Goal: Submit feedback/report problem: Provide input to the site owners about the experience or issues

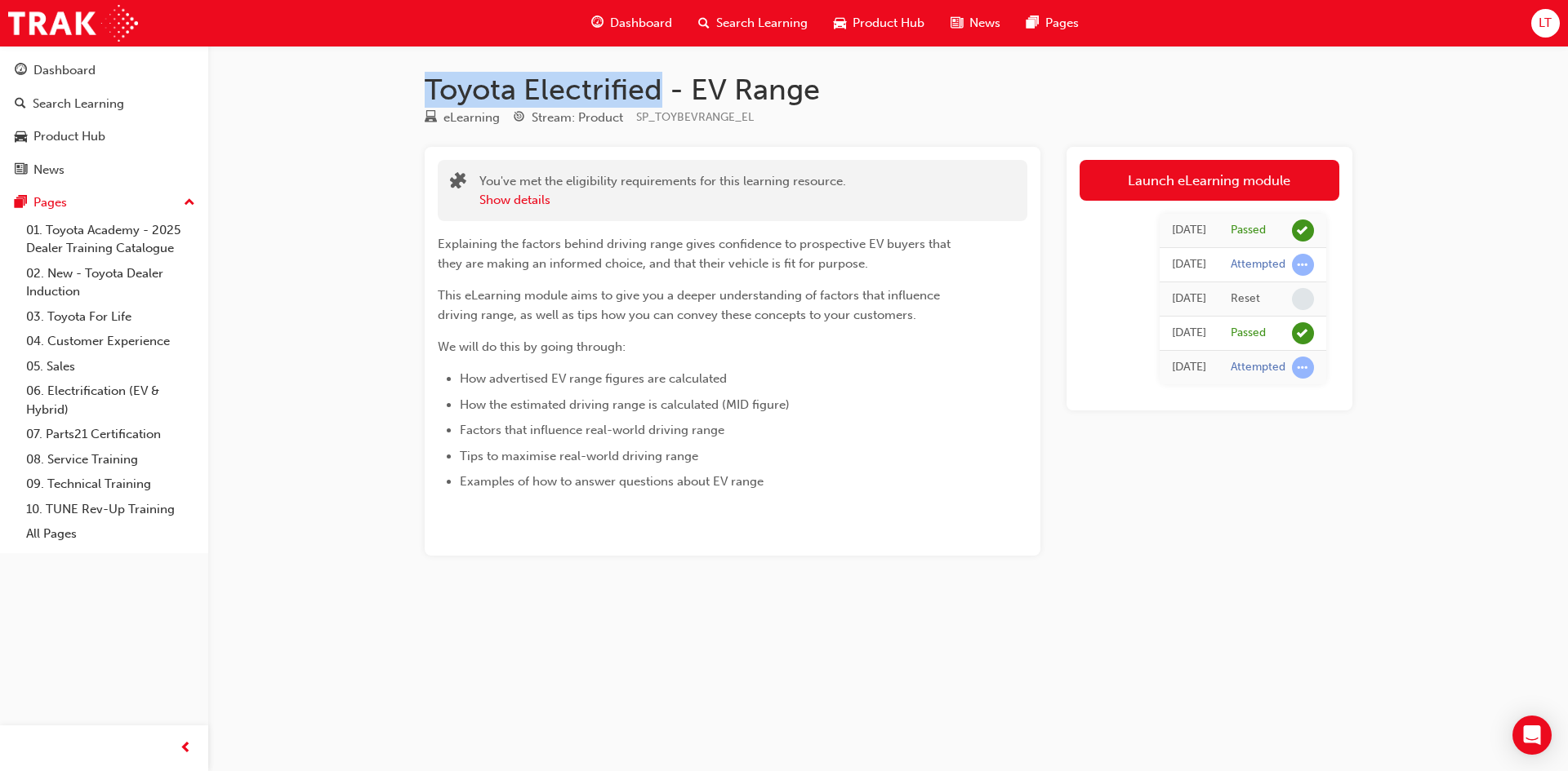
drag, startPoint x: 657, startPoint y: 86, endPoint x: 322, endPoint y: 82, distance: 335.0
click at [322, 82] on div "Toyota Electrified - EV Range eLearning Stream: Product SP_TOYBEVRANGE_EL You'v…" at bounding box center [784, 385] width 1568 height 771
copy h1 "Toyota Electrified"
click at [670, 33] on div "Dashboard" at bounding box center [632, 24] width 107 height 34
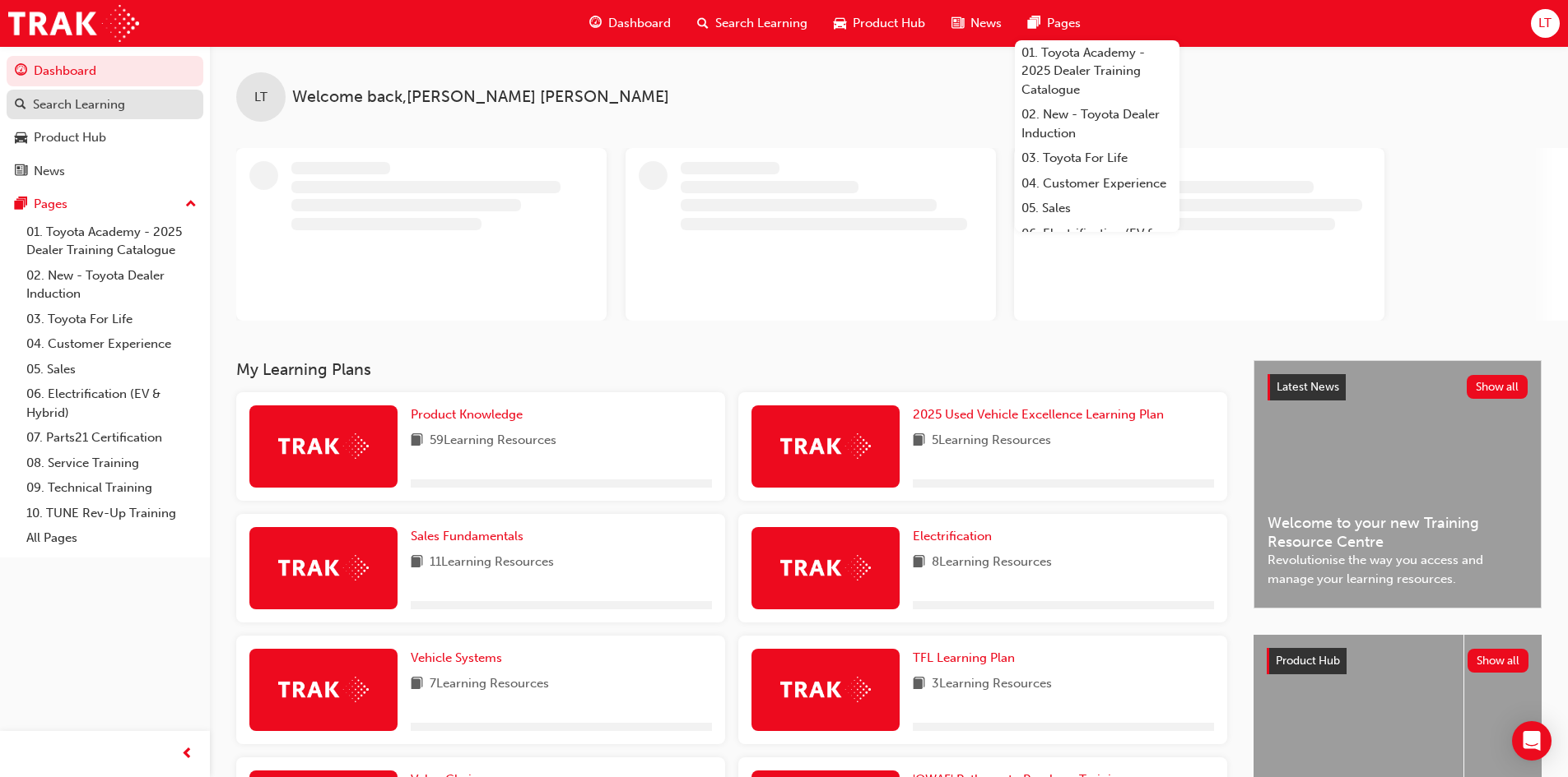
click at [138, 108] on div "Search Learning" at bounding box center [105, 105] width 180 height 21
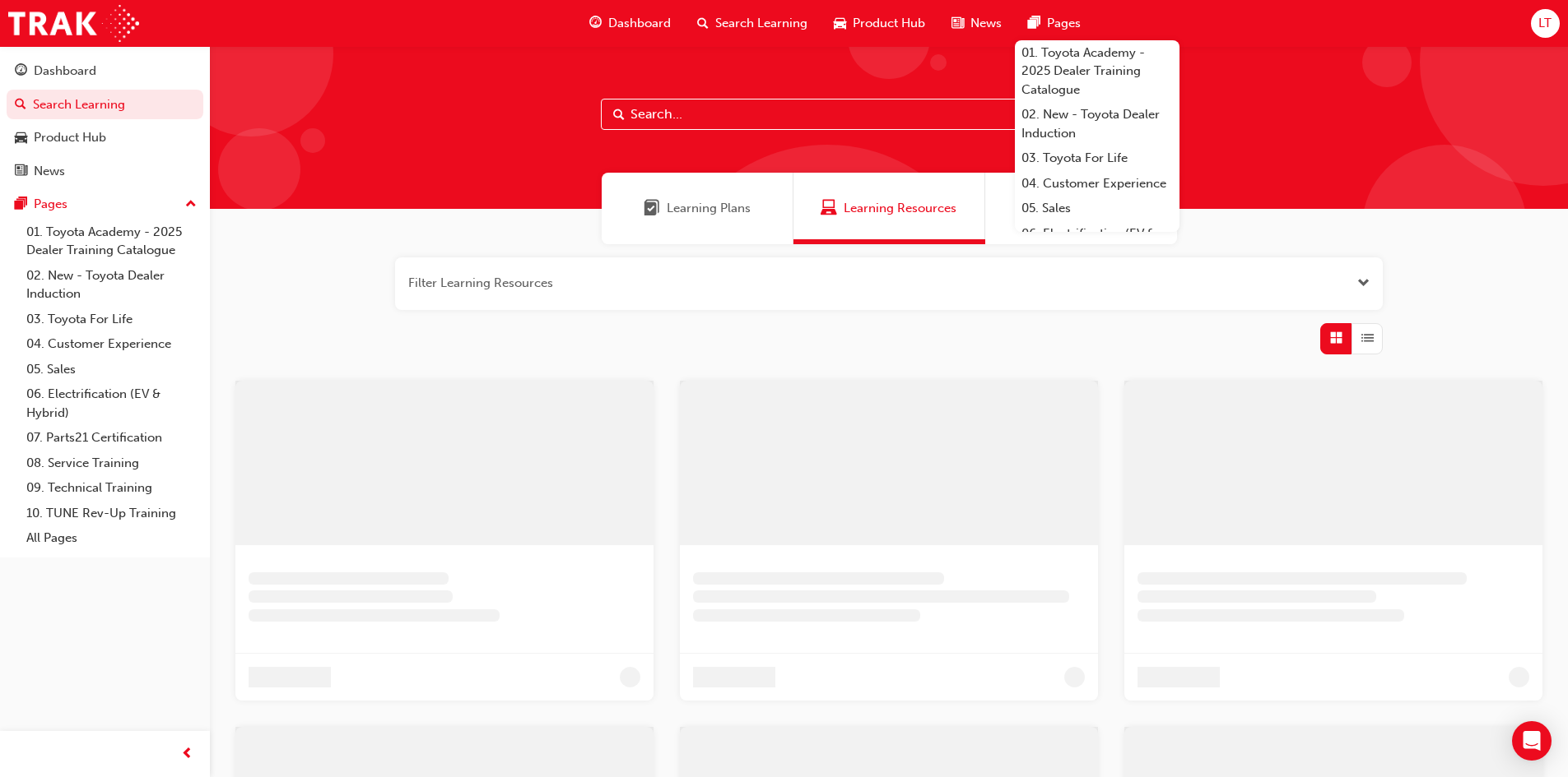
click at [690, 118] on input "text" at bounding box center [888, 114] width 576 height 31
paste input "Toyota Electrified"
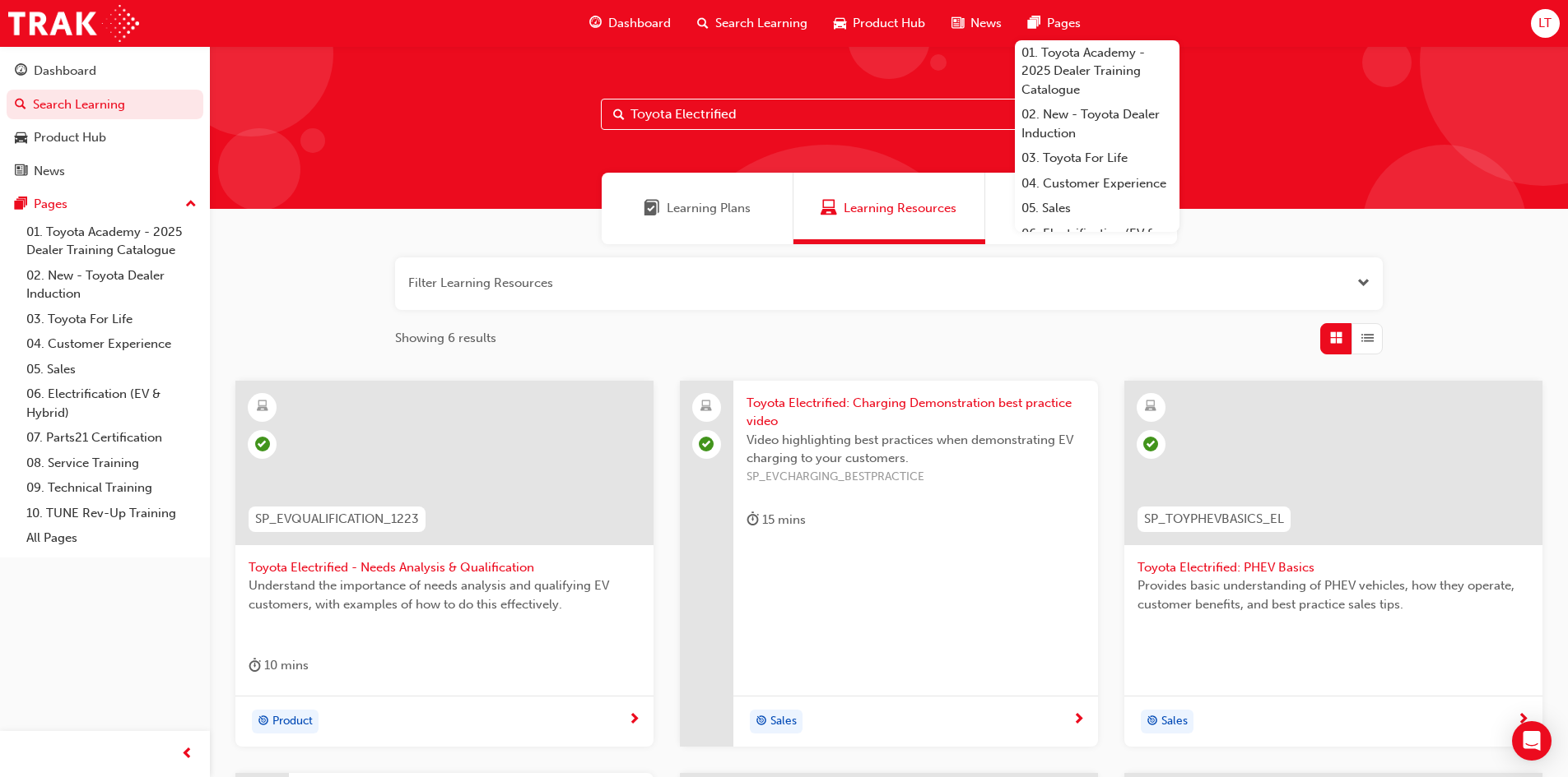
drag, startPoint x: 722, startPoint y: 118, endPoint x: 523, endPoint y: 119, distance: 199.0
click at [523, 119] on div "Toyota Electrified" at bounding box center [888, 128] width 1358 height 163
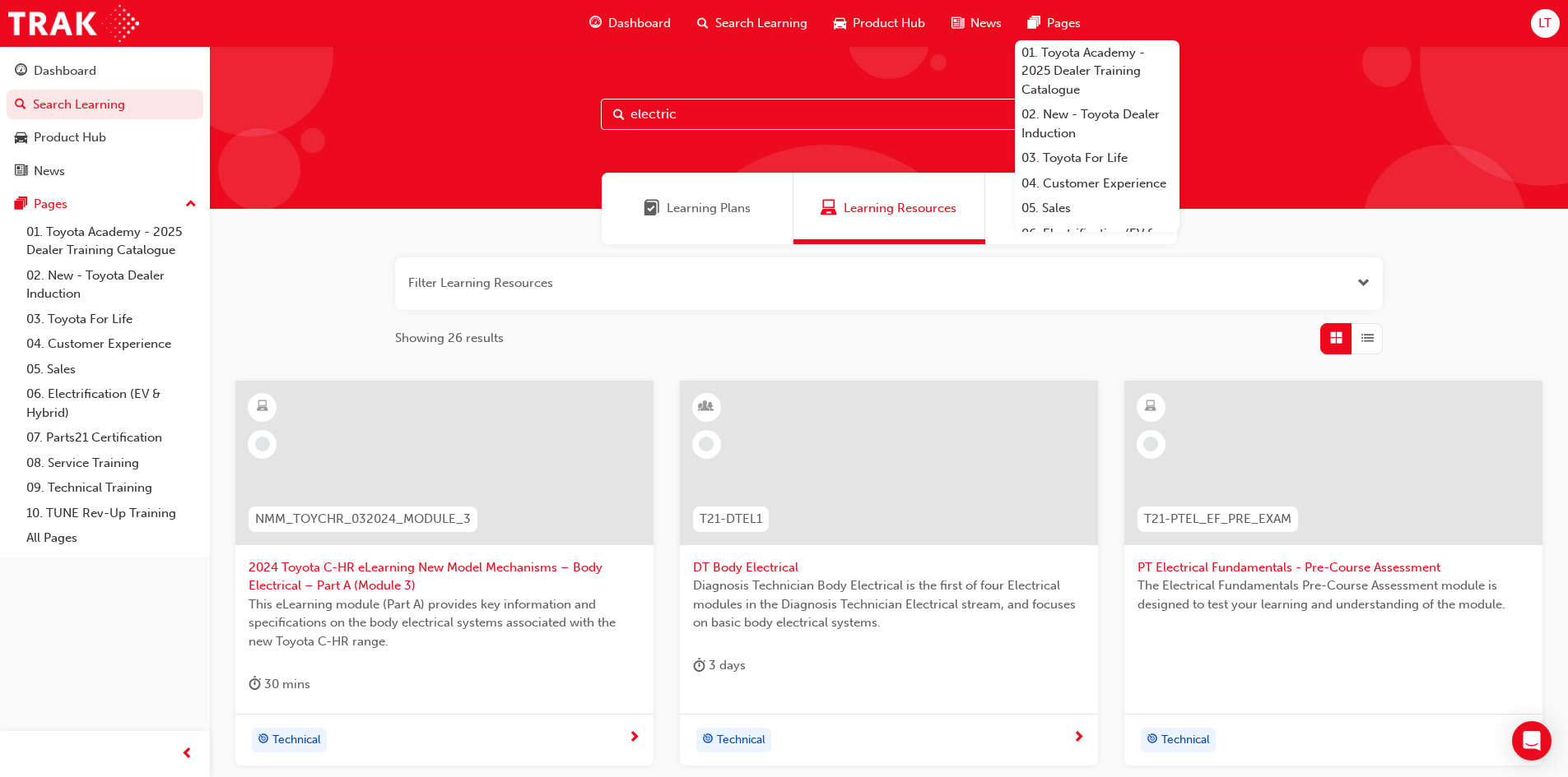
type input "electric"
click at [949, 291] on button "button" at bounding box center [888, 283] width 987 height 52
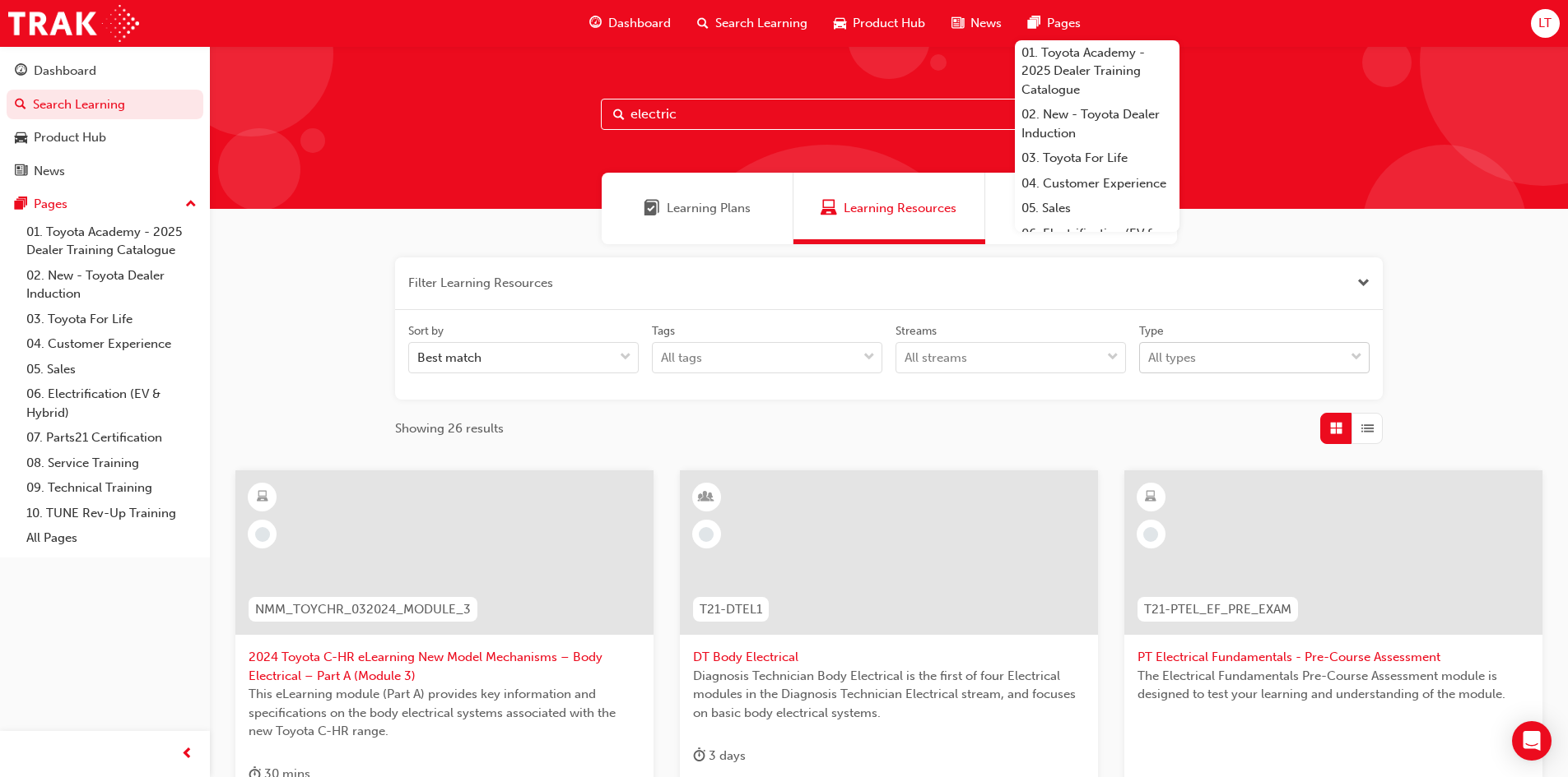
click at [1148, 351] on div "All types" at bounding box center [1171, 359] width 47 height 19
click at [1148, 351] on input "Type All types" at bounding box center [1148, 357] width 2 height 14
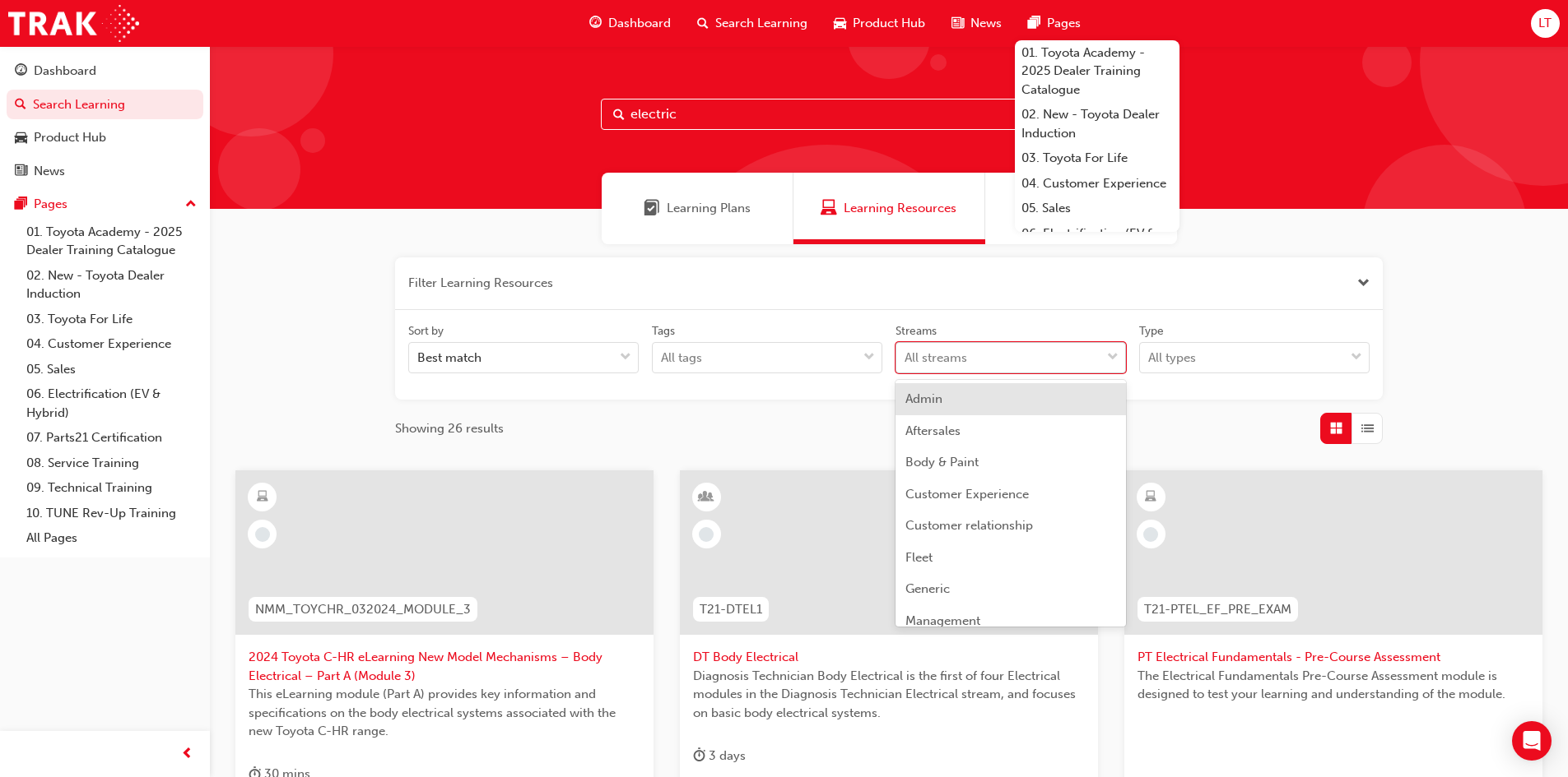
click at [1028, 359] on div "All streams" at bounding box center [998, 358] width 204 height 28
click at [906, 359] on input "Streams option Admin focused, 1 of 23. 23 results available. Use Up and Down to…" at bounding box center [905, 357] width 2 height 14
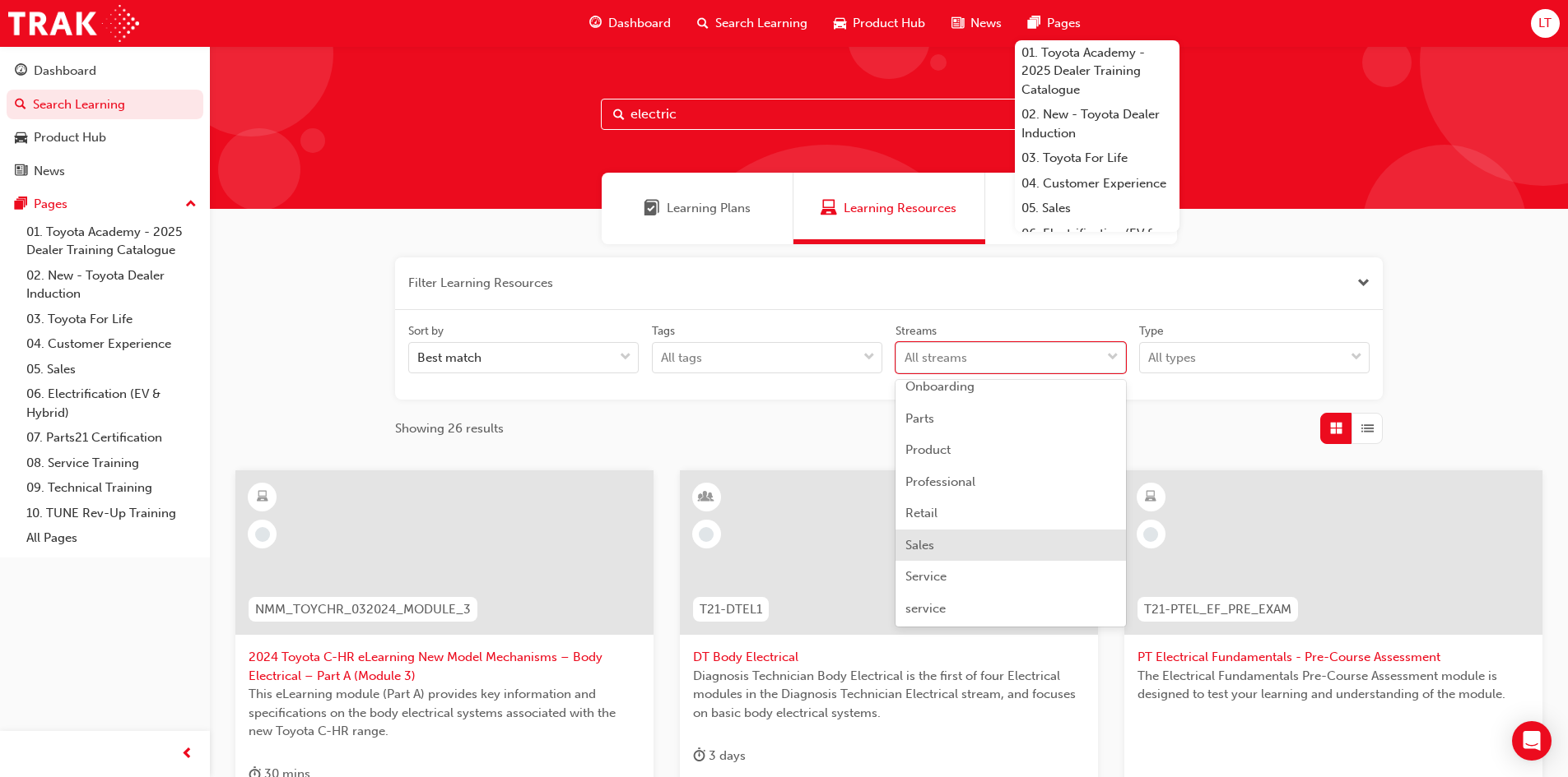
drag, startPoint x: 938, startPoint y: 547, endPoint x: 947, endPoint y: 547, distance: 9.0
click at [939, 547] on div "Sales" at bounding box center [1010, 546] width 231 height 32
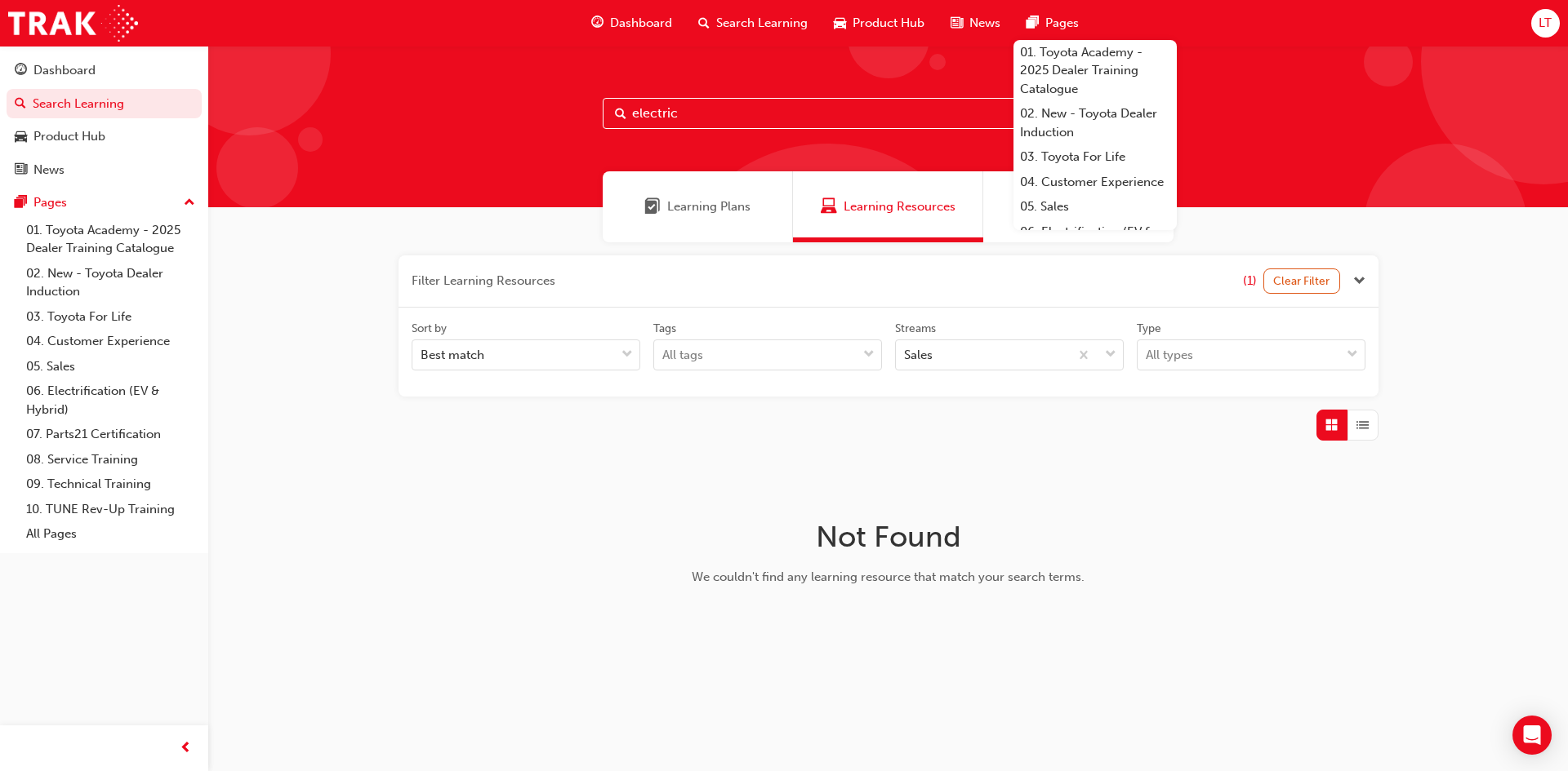
click at [755, 111] on input "electric" at bounding box center [888, 113] width 572 height 31
drag, startPoint x: 727, startPoint y: 111, endPoint x: 2, endPoint y: 104, distance: 725.0
click at [148, 104] on div "Dashboard Search Learning Product Hub News Pages Pages 01. Toyota Academy - 202…" at bounding box center [784, 385] width 1568 height 771
click at [132, 66] on div "Dashboard" at bounding box center [105, 71] width 179 height 21
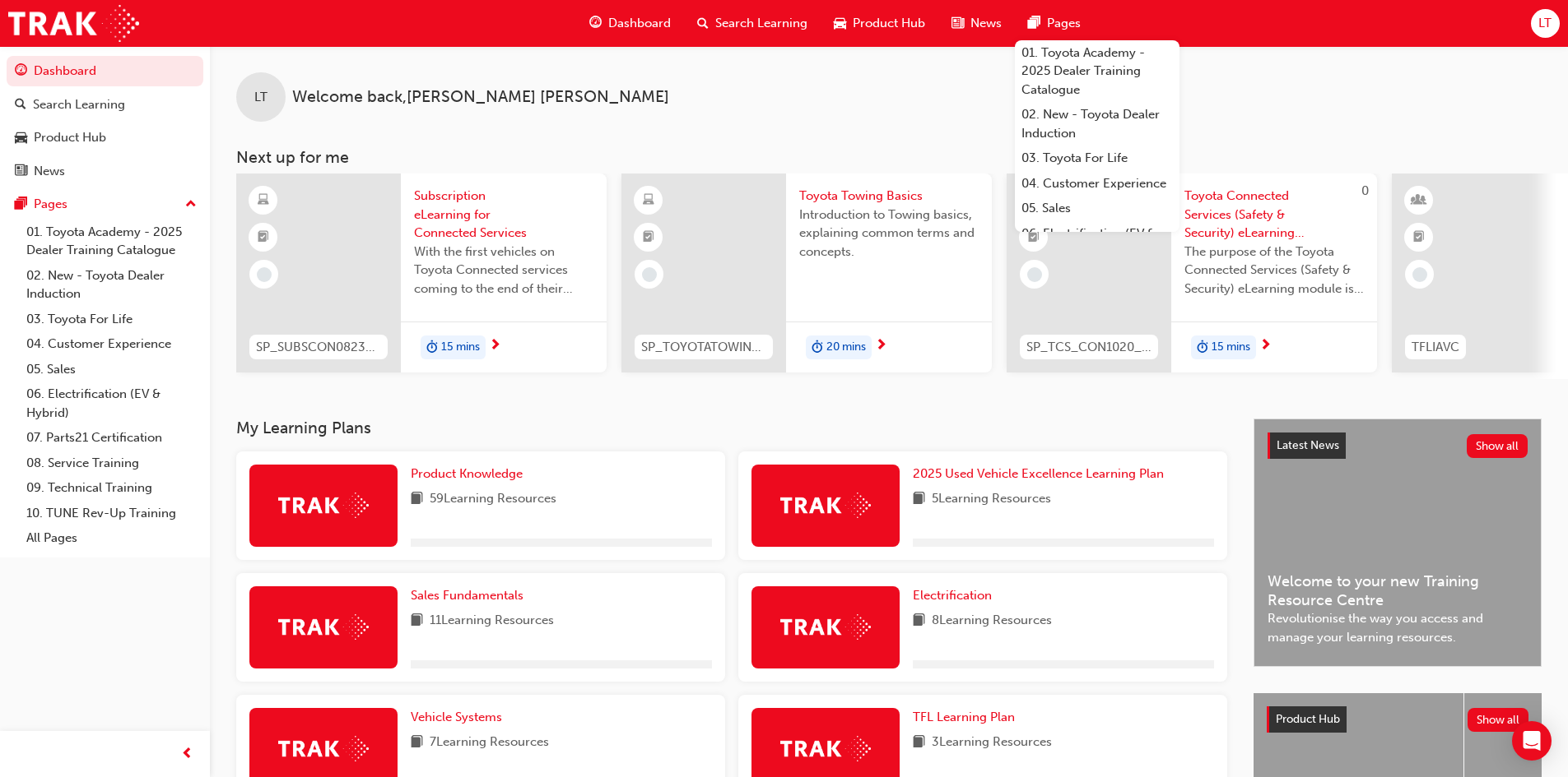
click at [944, 85] on div "LT Welcome back , [PERSON_NAME]" at bounding box center [888, 84] width 1358 height 76
click at [604, 28] on div "Dashboard" at bounding box center [630, 24] width 108 height 34
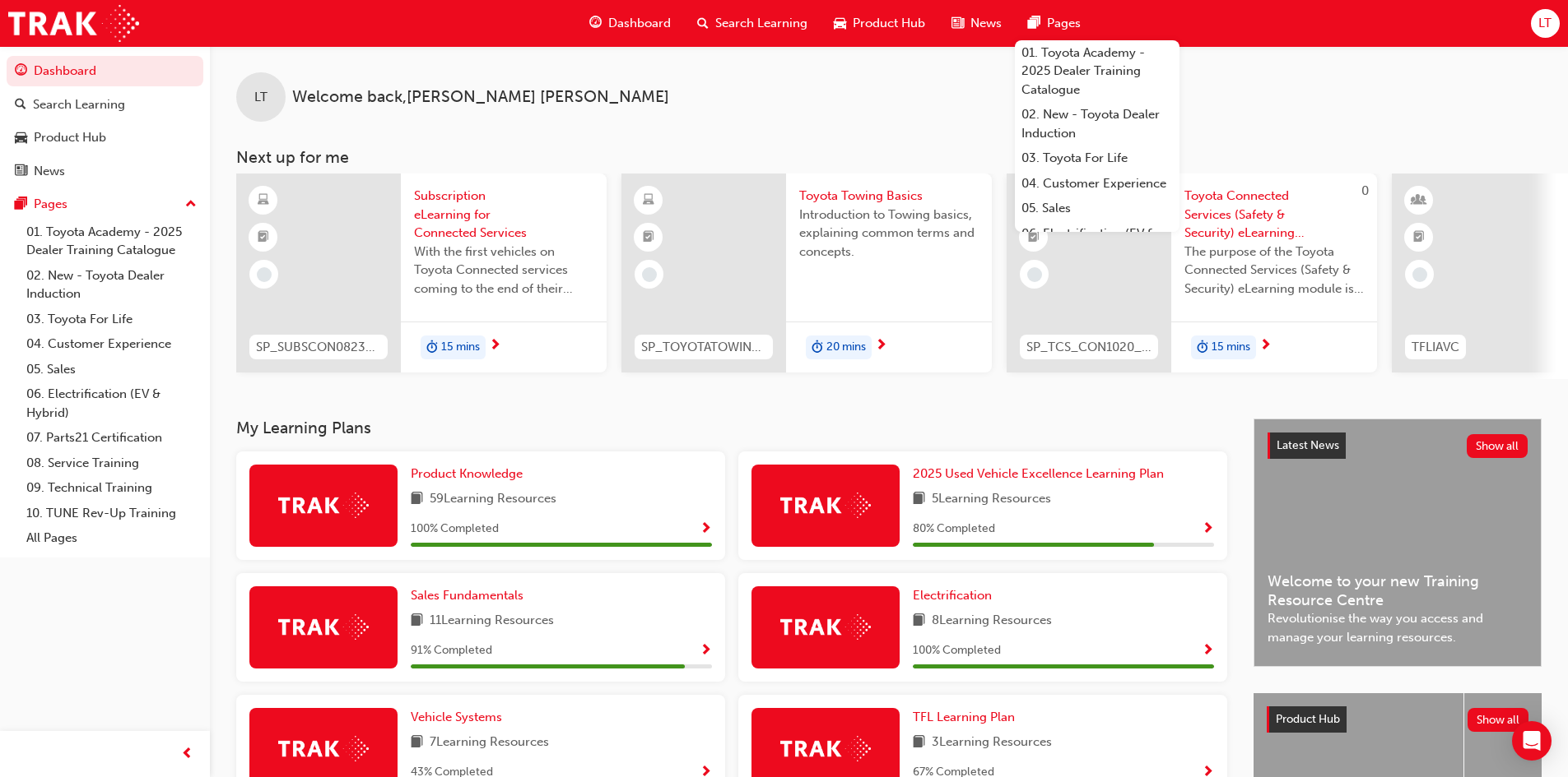
click at [647, 29] on span "Dashboard" at bounding box center [640, 24] width 63 height 19
click at [665, 34] on div "Dashboard" at bounding box center [630, 24] width 108 height 34
click at [638, 16] on span "Dashboard" at bounding box center [640, 24] width 63 height 19
click at [91, 62] on link "Dashboard" at bounding box center [104, 71] width 196 height 30
click at [1551, 20] on span "LT" at bounding box center [1544, 24] width 13 height 19
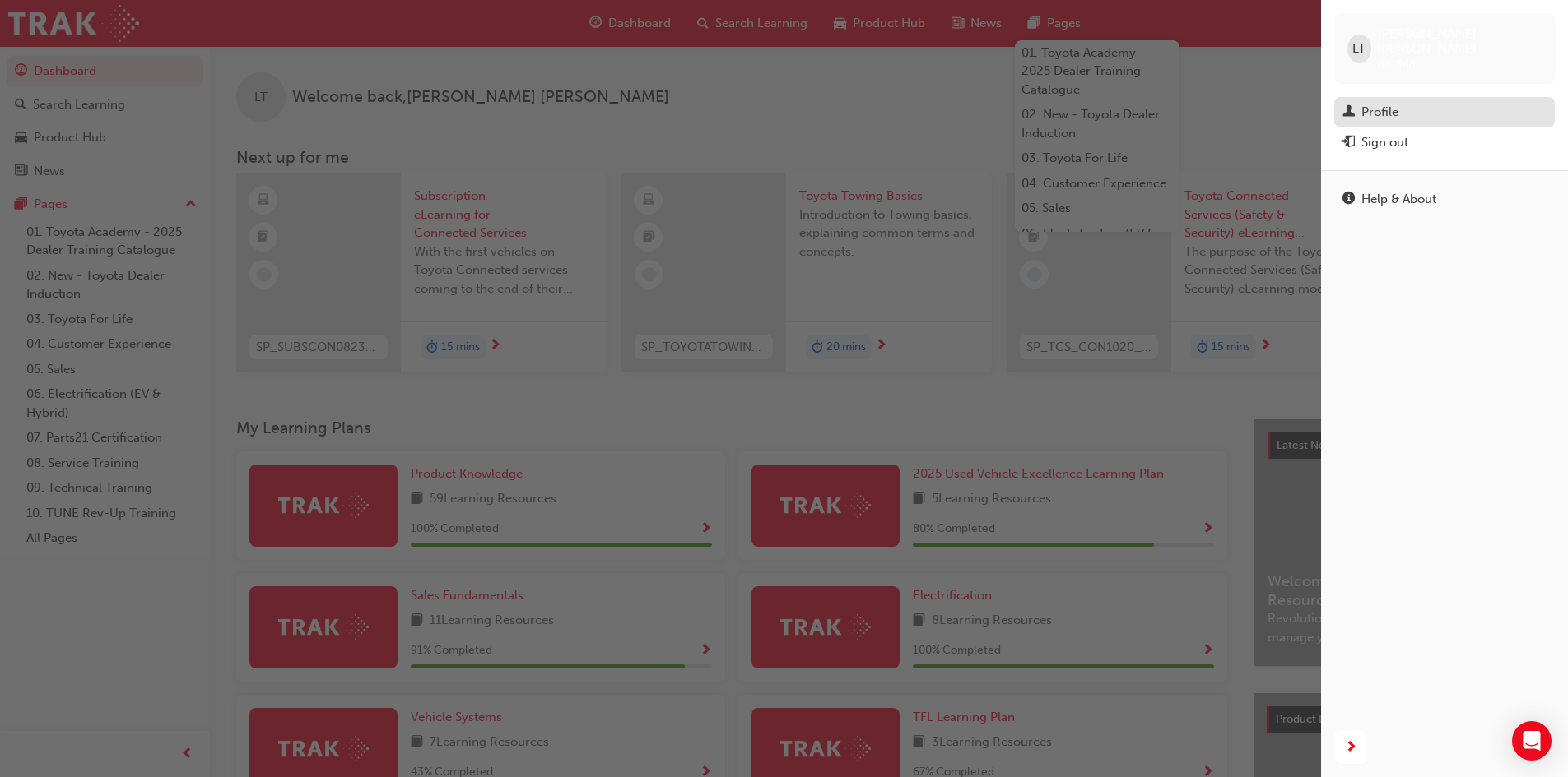
click at [1436, 102] on div "Profile" at bounding box center [1444, 113] width 204 height 21
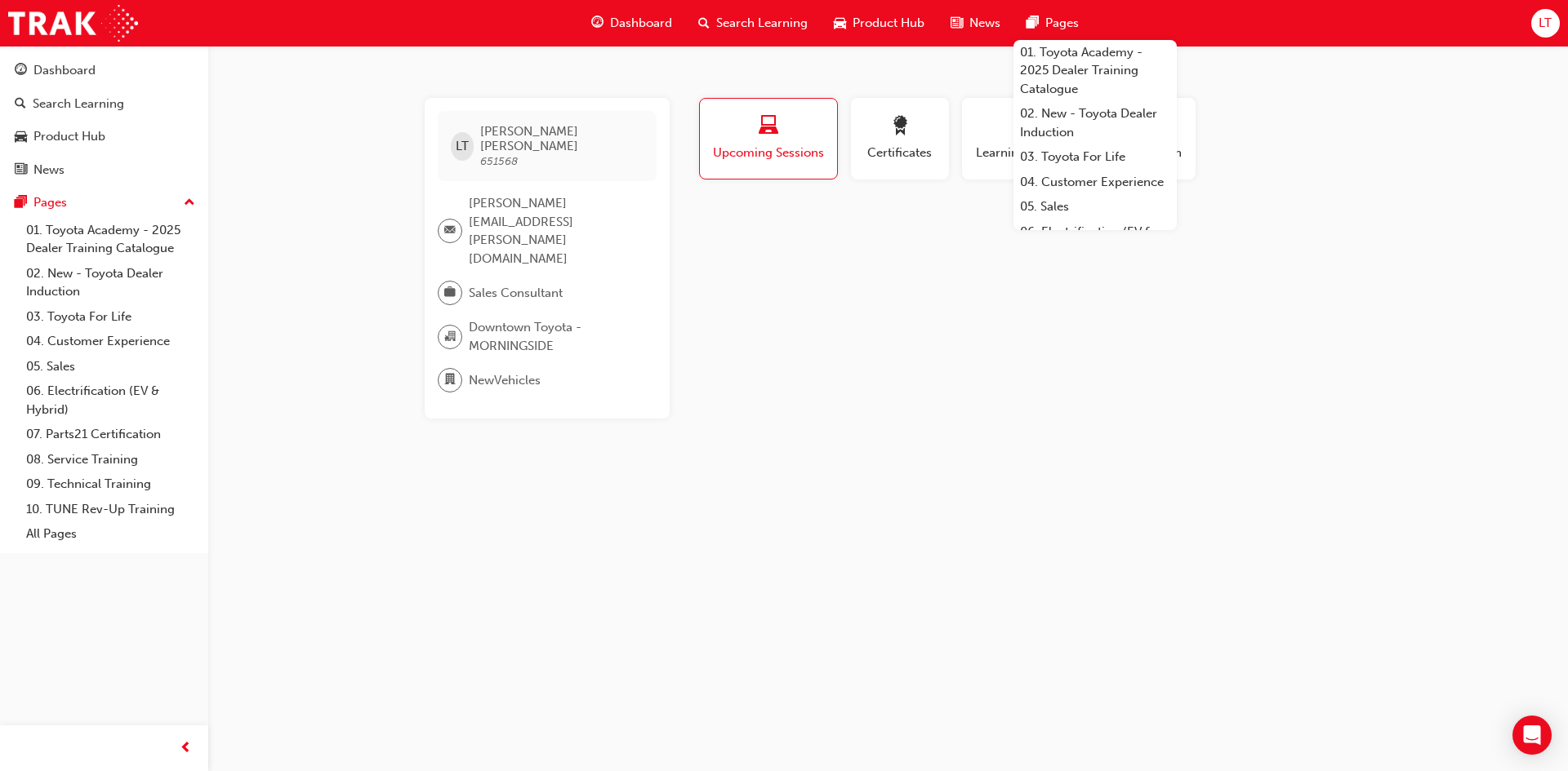
click at [1536, 27] on div "LT" at bounding box center [1545, 24] width 28 height 28
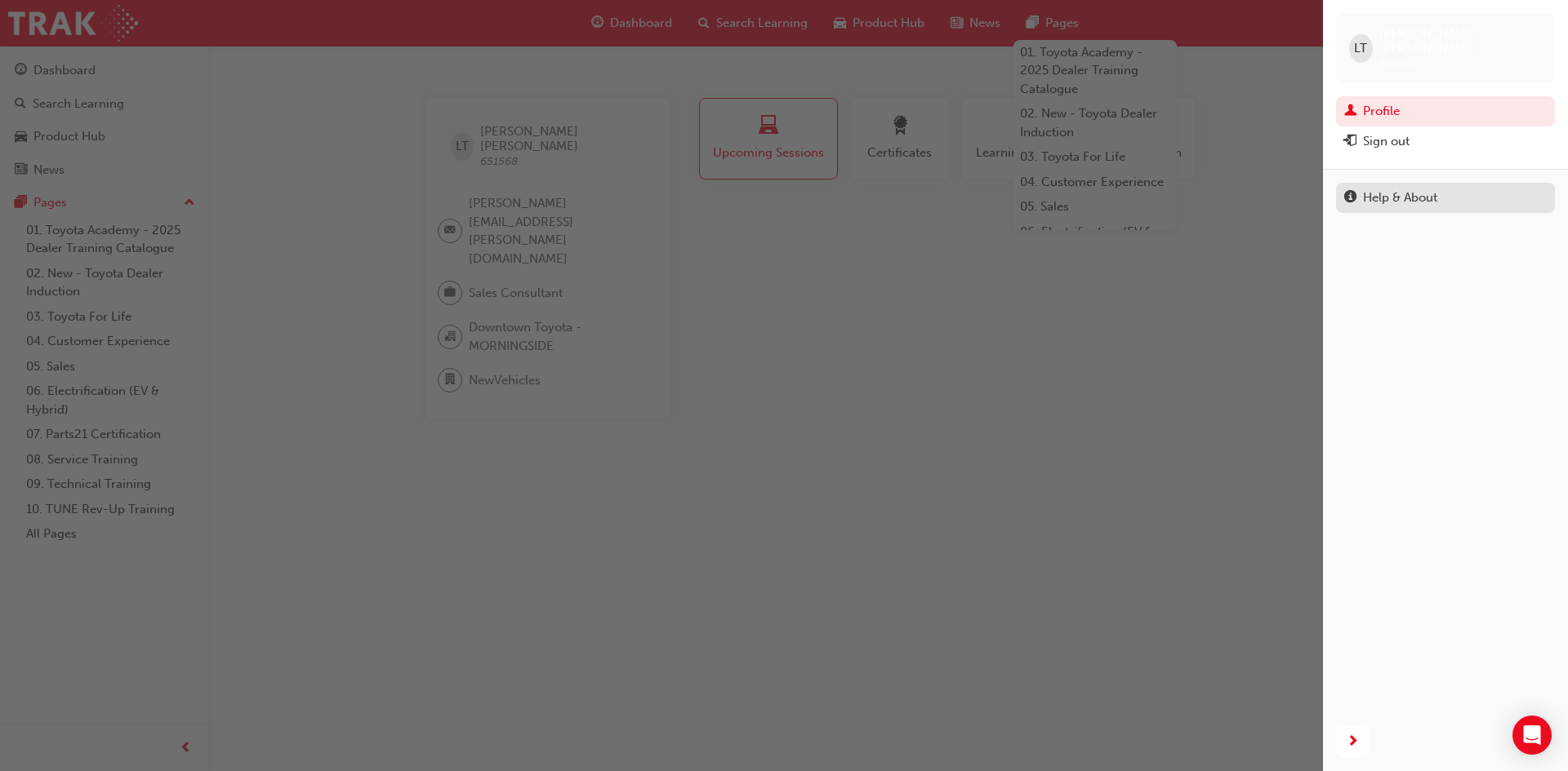
click at [1417, 188] on div "Help & About" at bounding box center [1399, 198] width 74 height 19
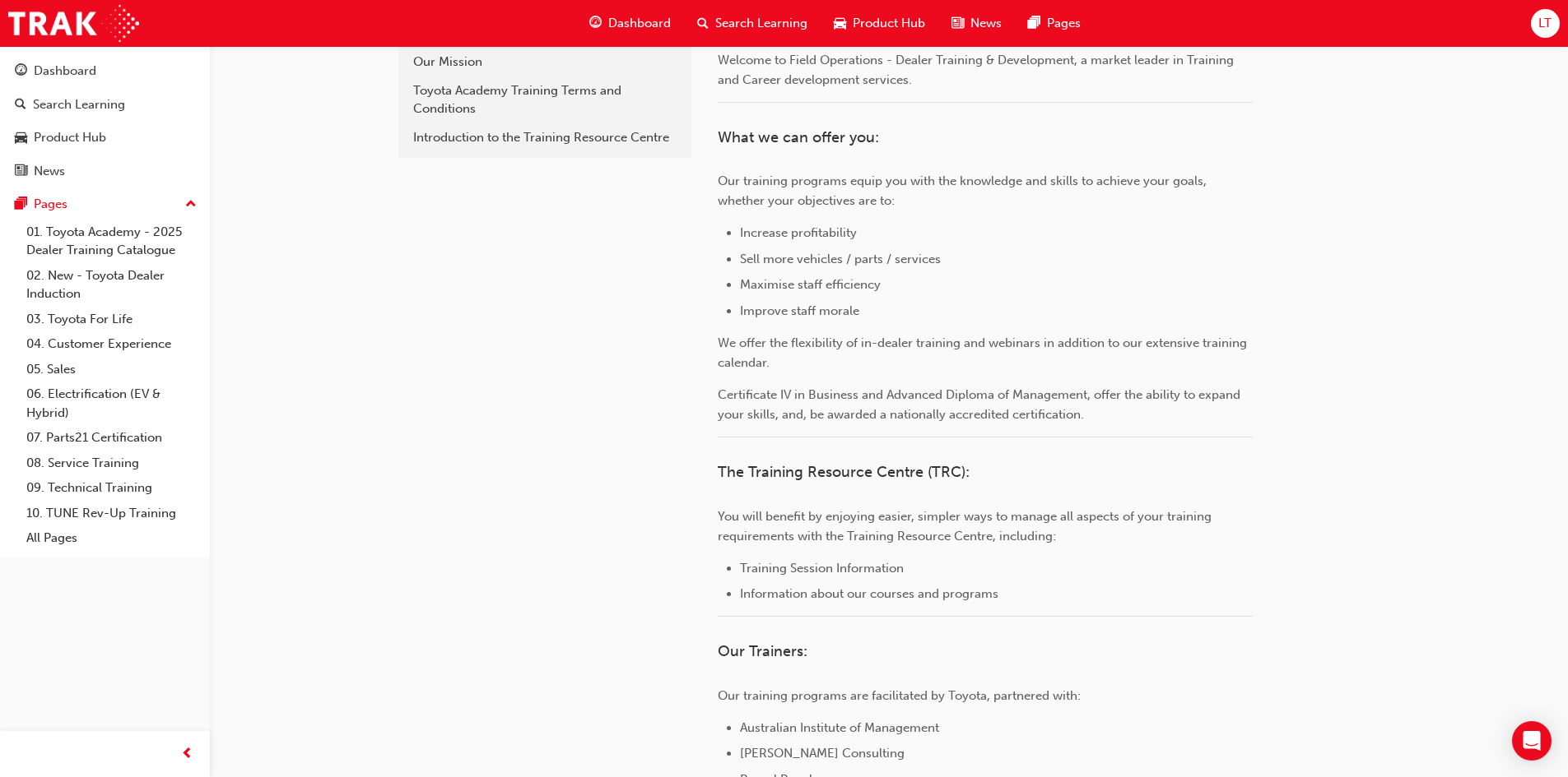
scroll to position [213, 0]
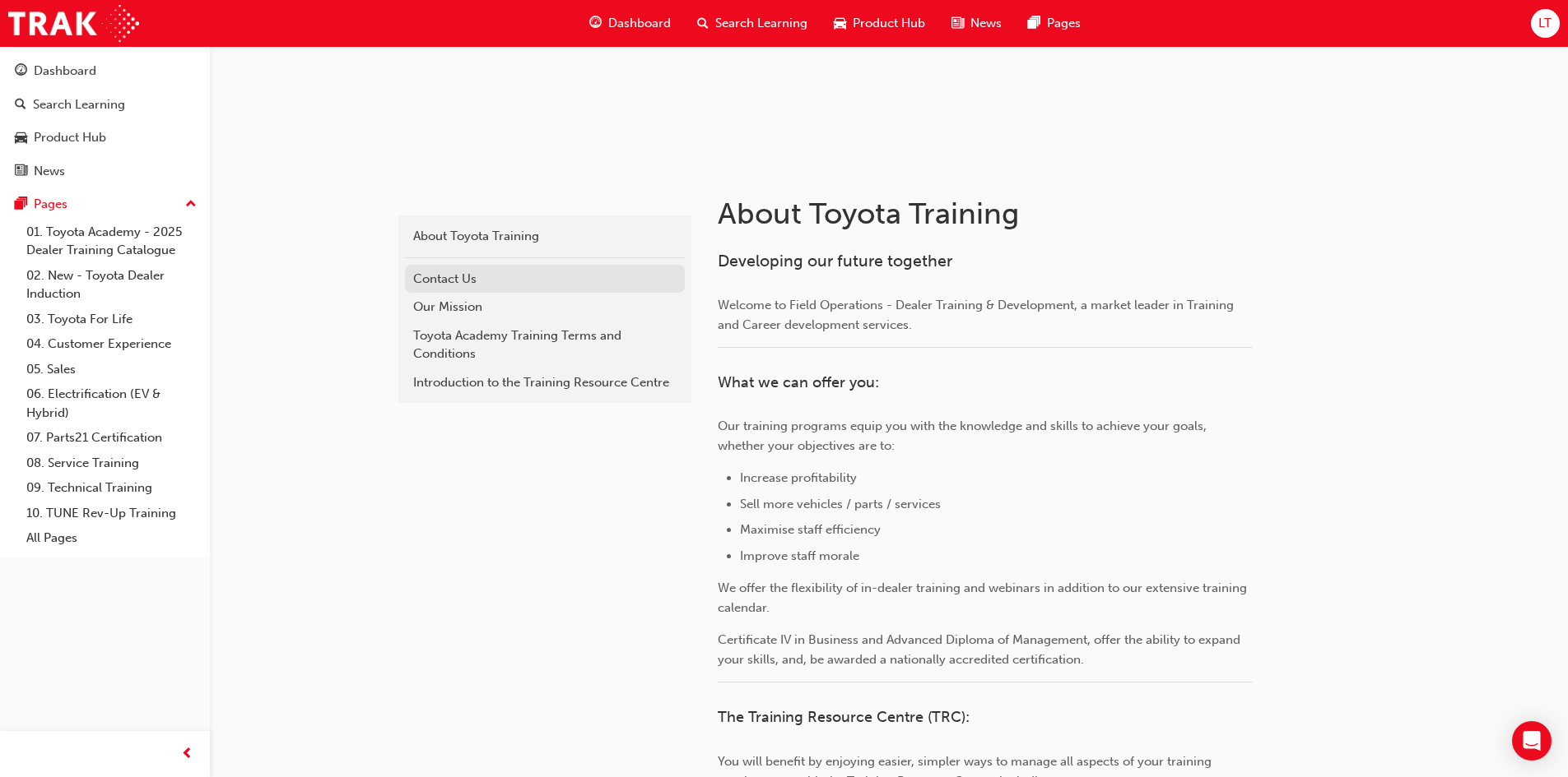
click at [469, 279] on div "Contact Us" at bounding box center [544, 279] width 263 height 19
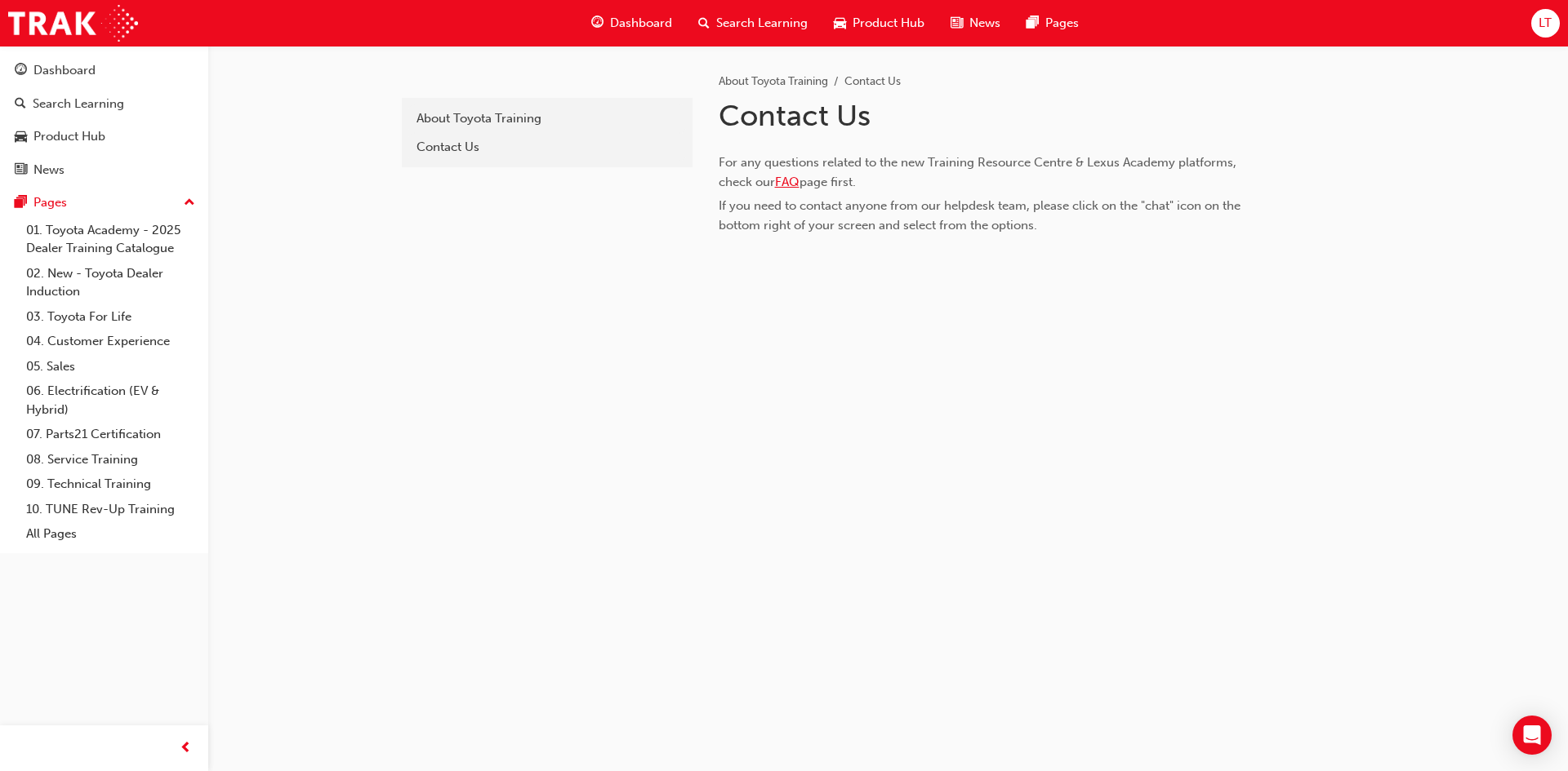
click at [784, 181] on span "FAQ" at bounding box center [787, 183] width 24 height 15
click at [1537, 733] on icon "Open Intercom Messenger" at bounding box center [1531, 735] width 19 height 22
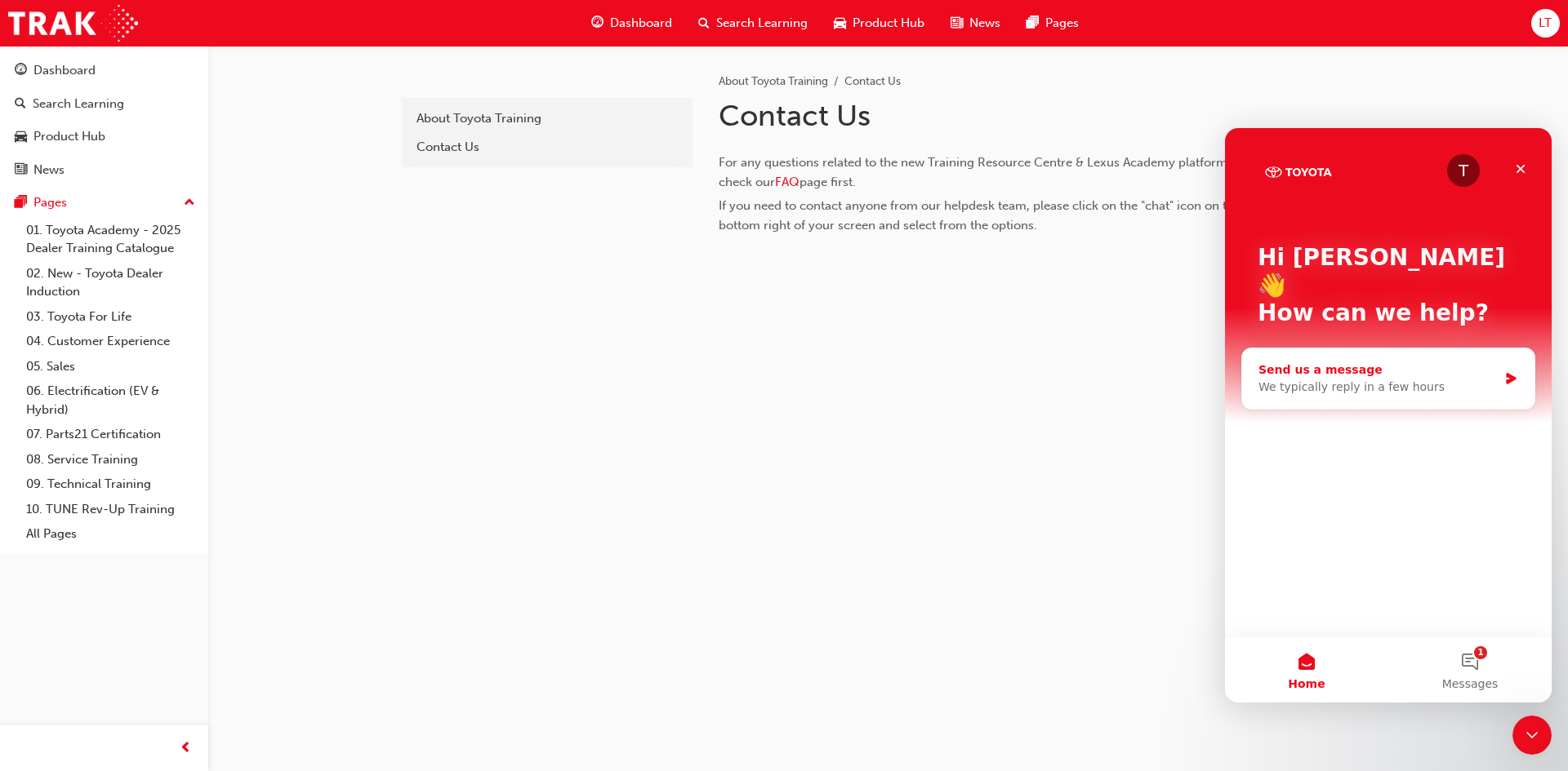
click at [1366, 378] on div "We typically reply in a few hours" at bounding box center [1378, 387] width 239 height 17
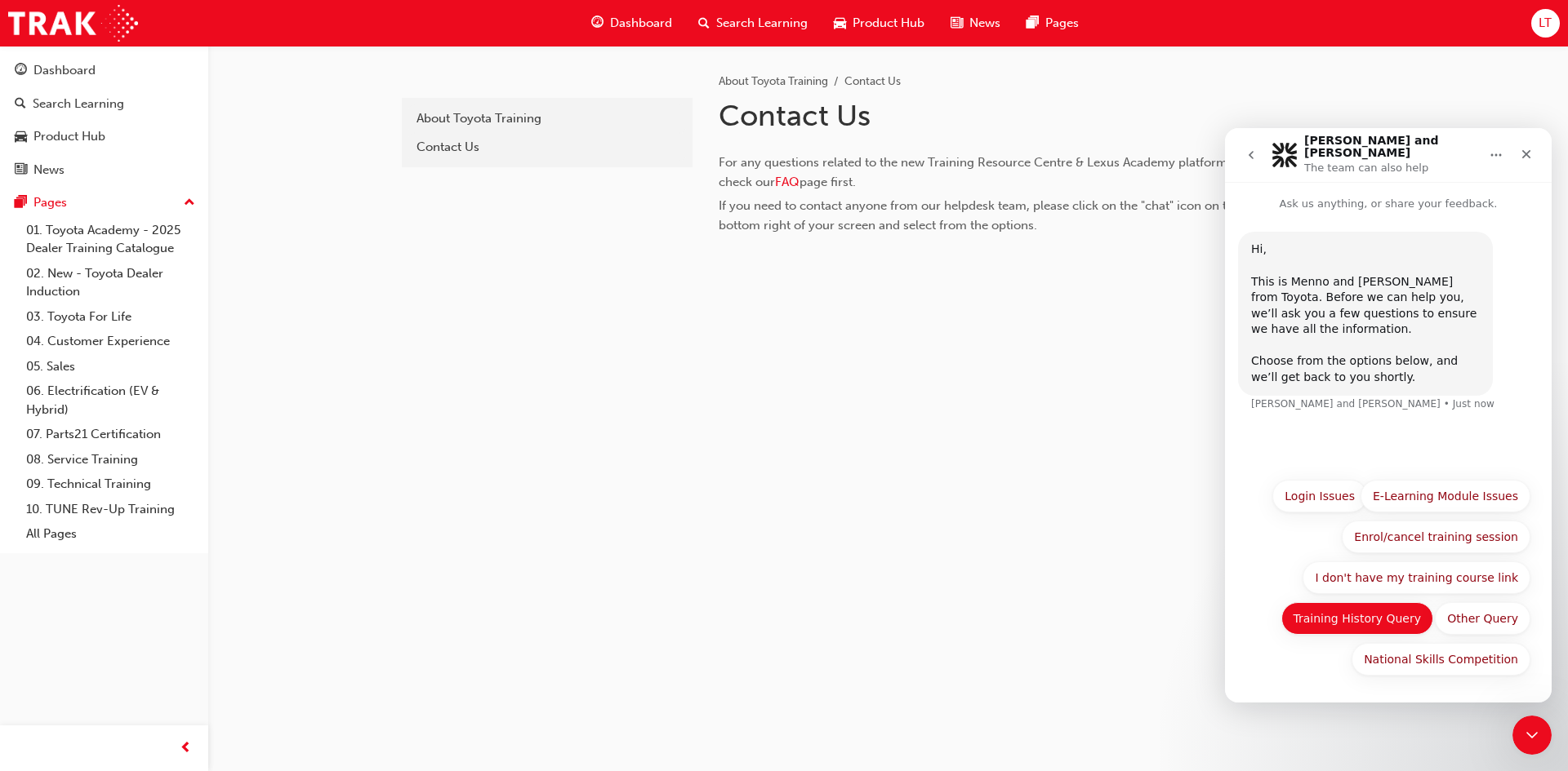
click at [1380, 617] on button "Training History Query" at bounding box center [1357, 618] width 153 height 33
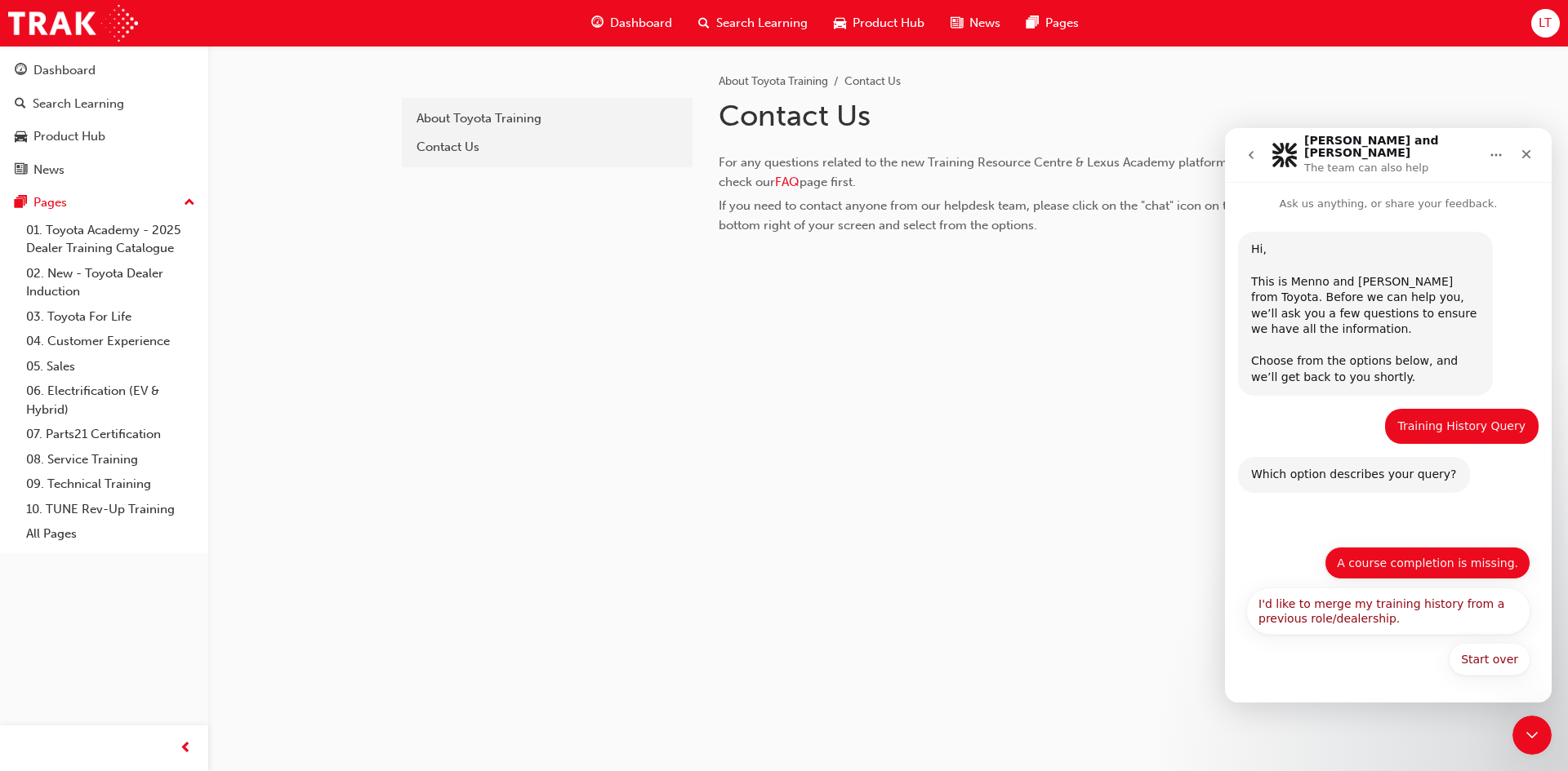
click at [1451, 562] on button "A course completion is missing." at bounding box center [1427, 563] width 205 height 33
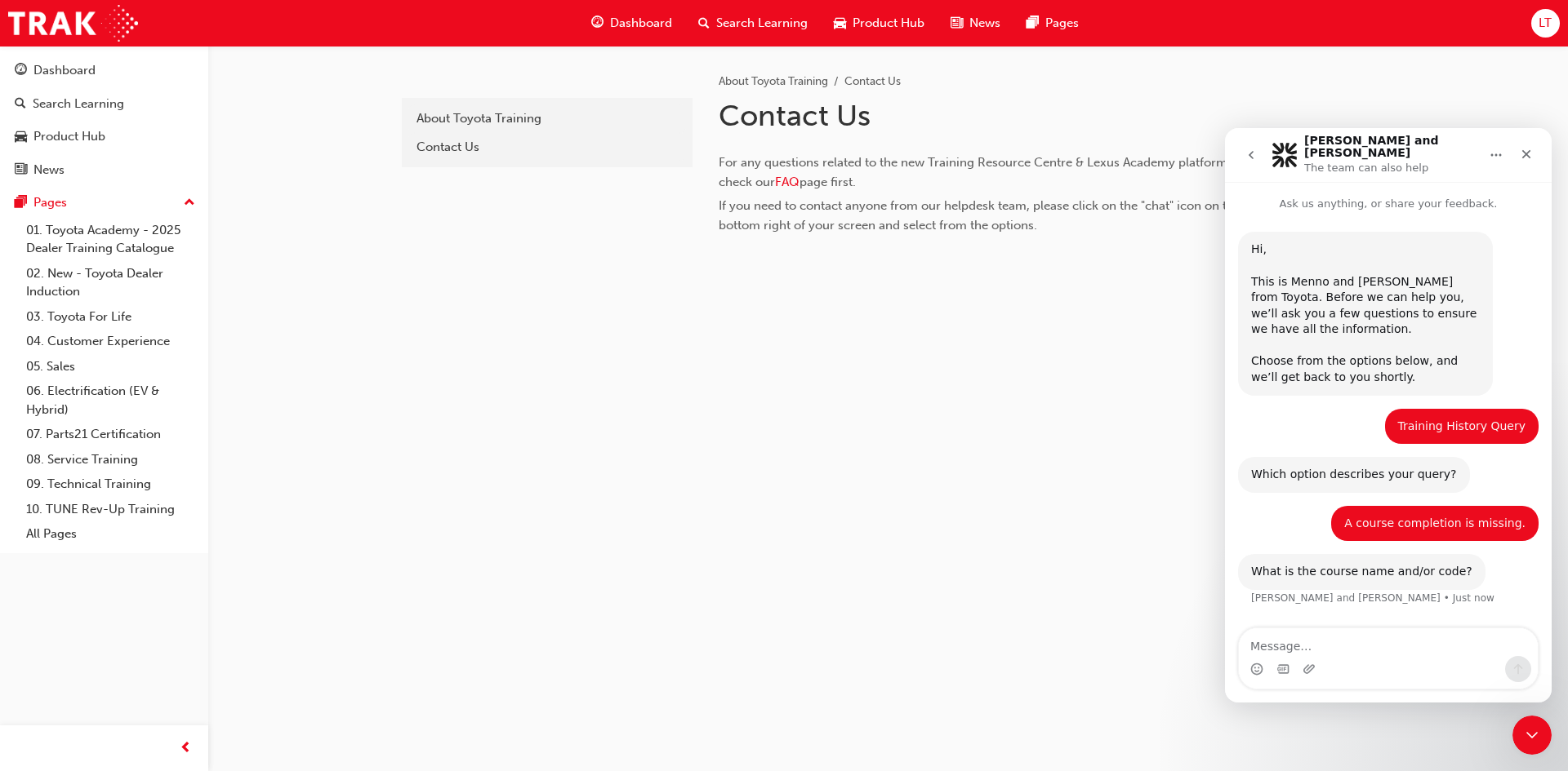
click at [1364, 644] on textarea "Message…" at bounding box center [1387, 642] width 299 height 27
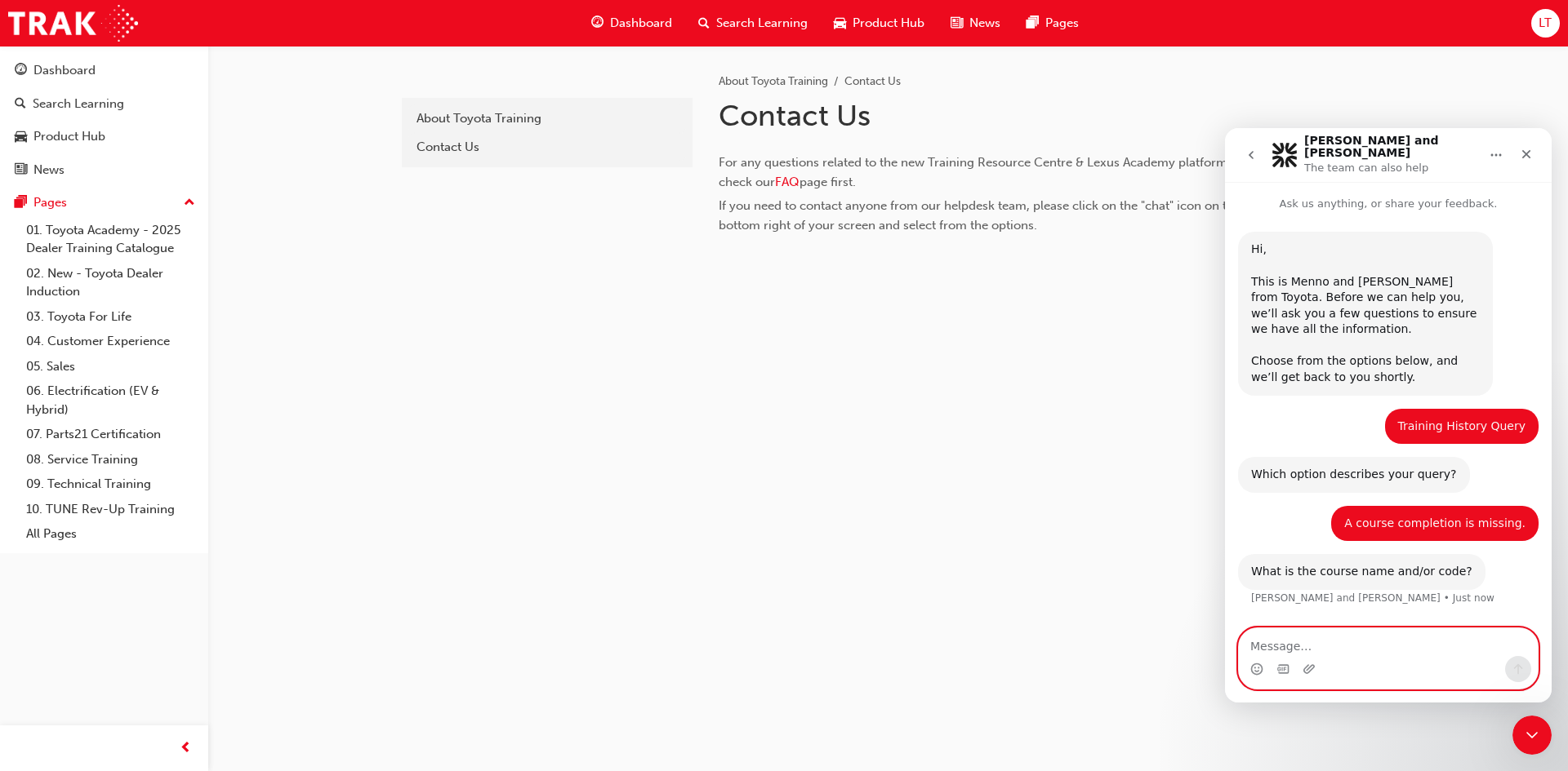
paste textarea "Toyota Electrified - EV Range"
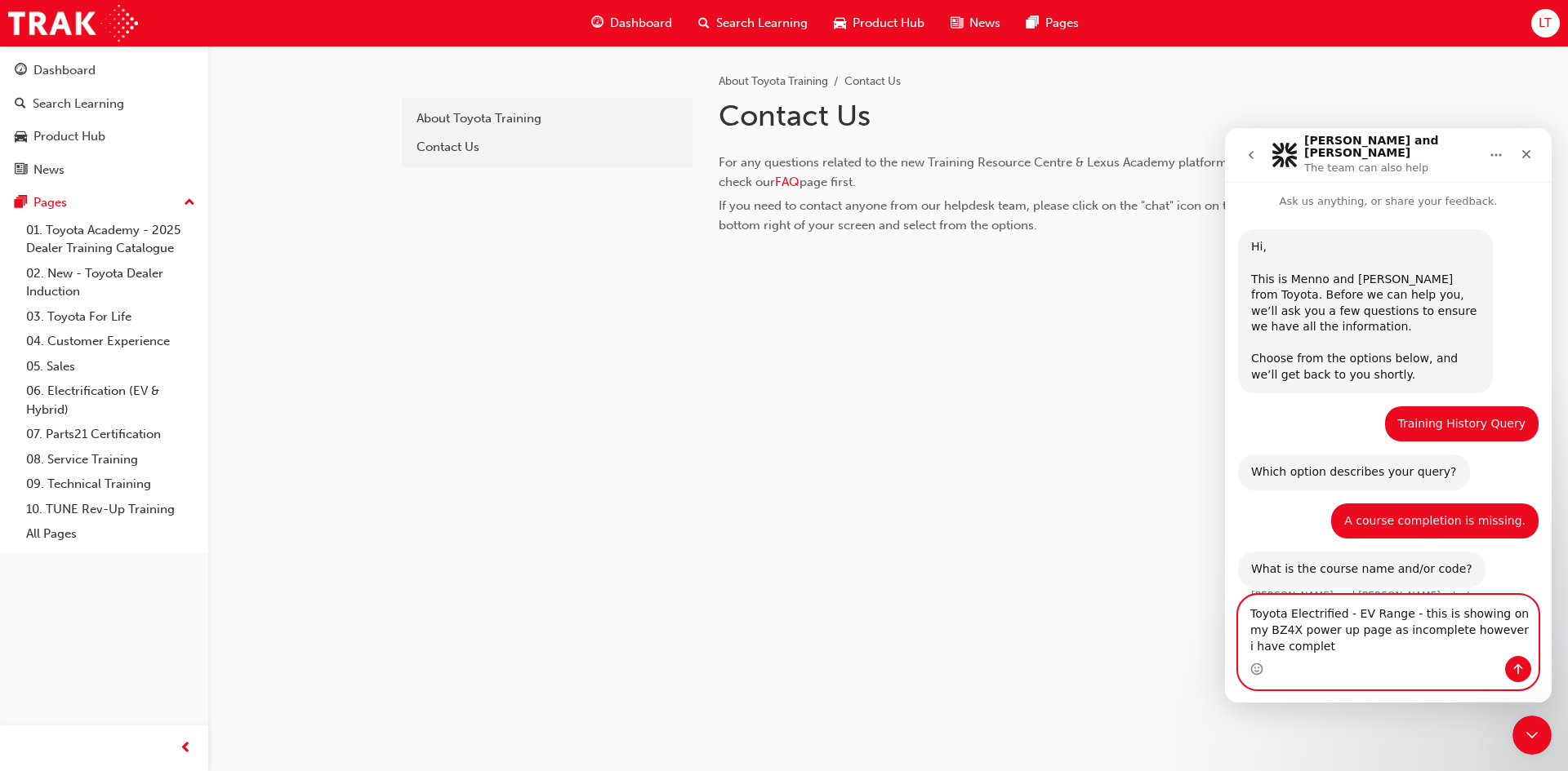
scroll to position [19, 0]
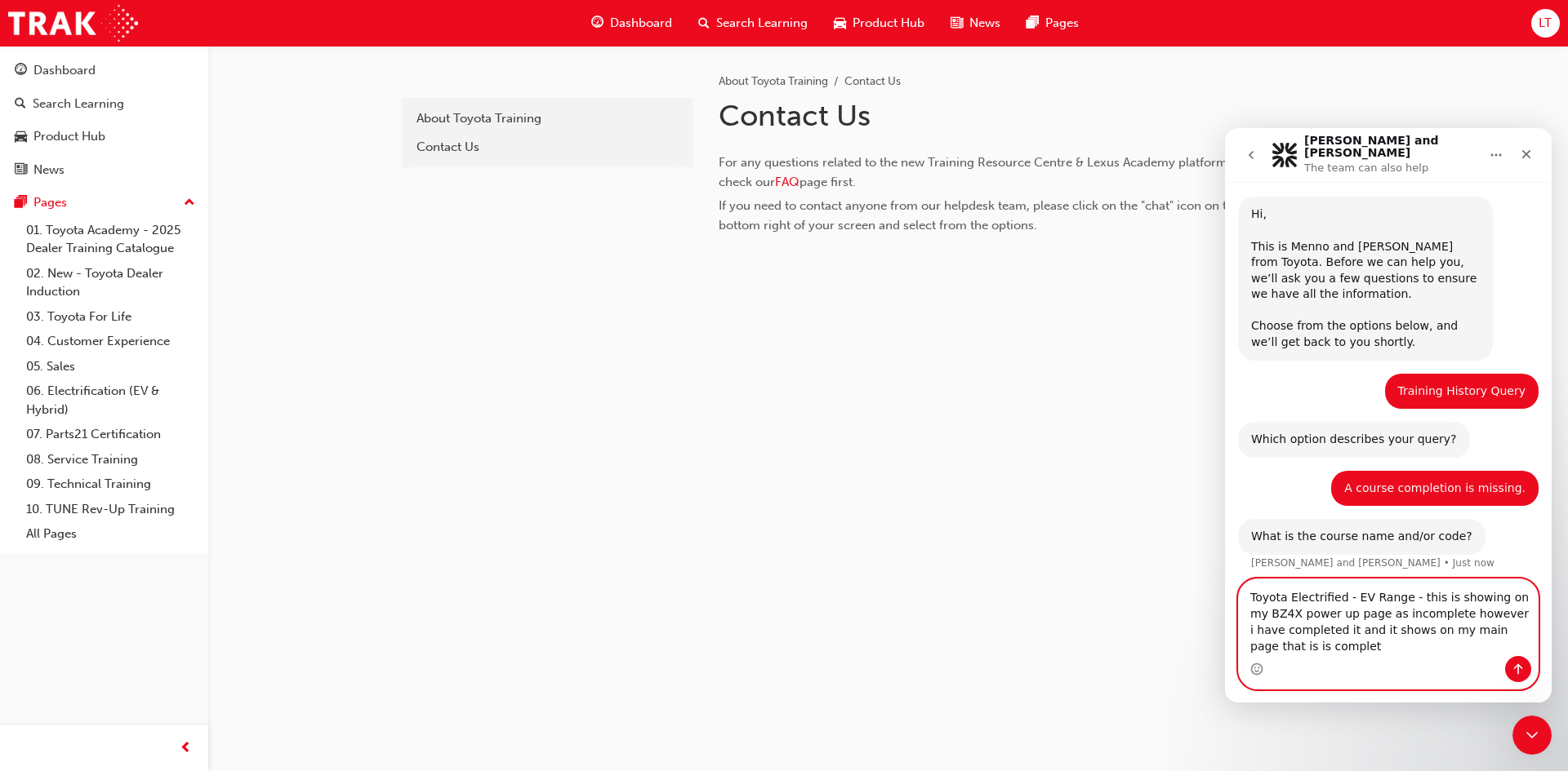
type textarea "Toyota Electrified - EV Range - this is showing on my BZ4X power up page as inc…"
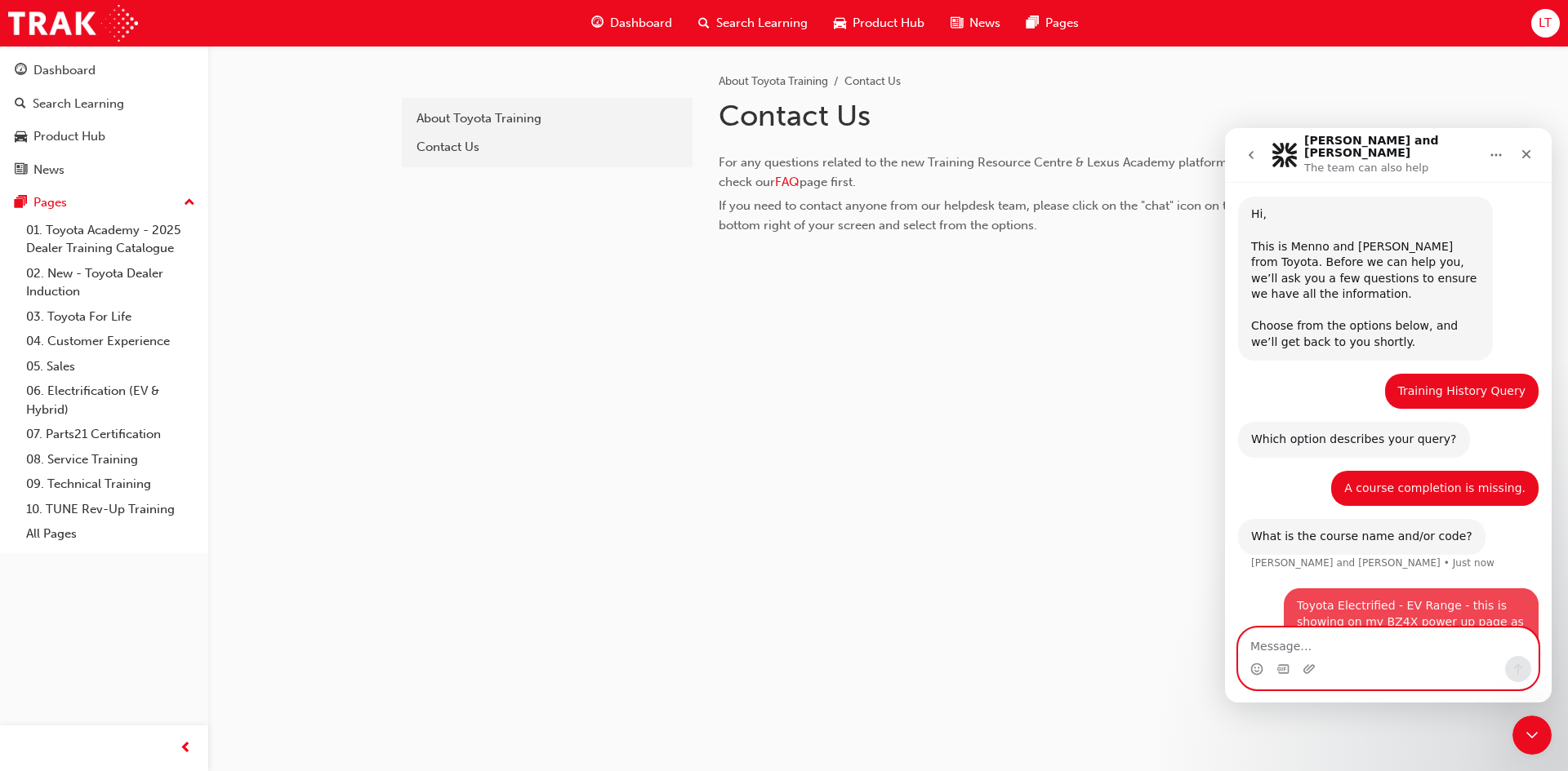
scroll to position [83, 0]
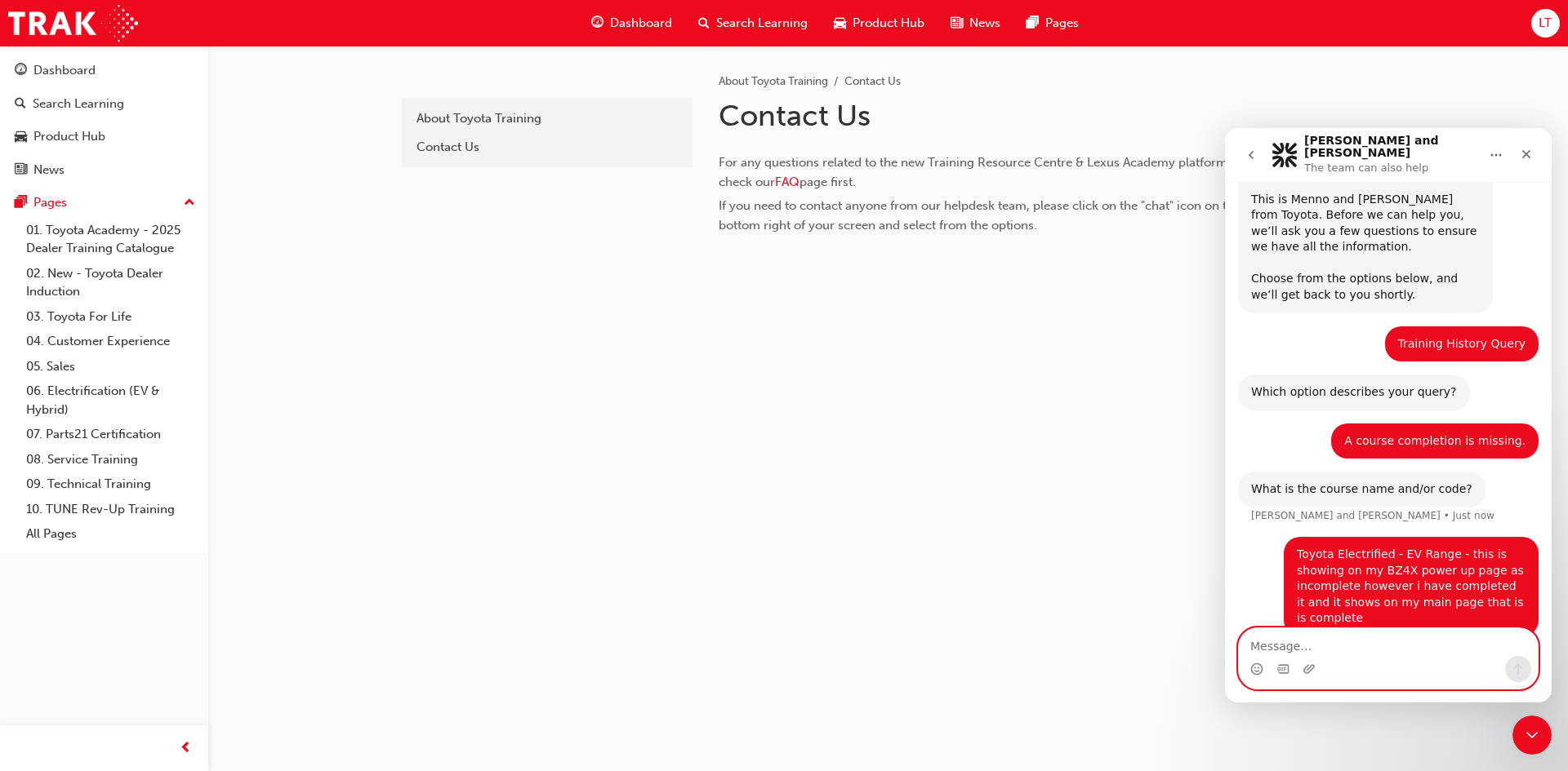
type textarea "a"
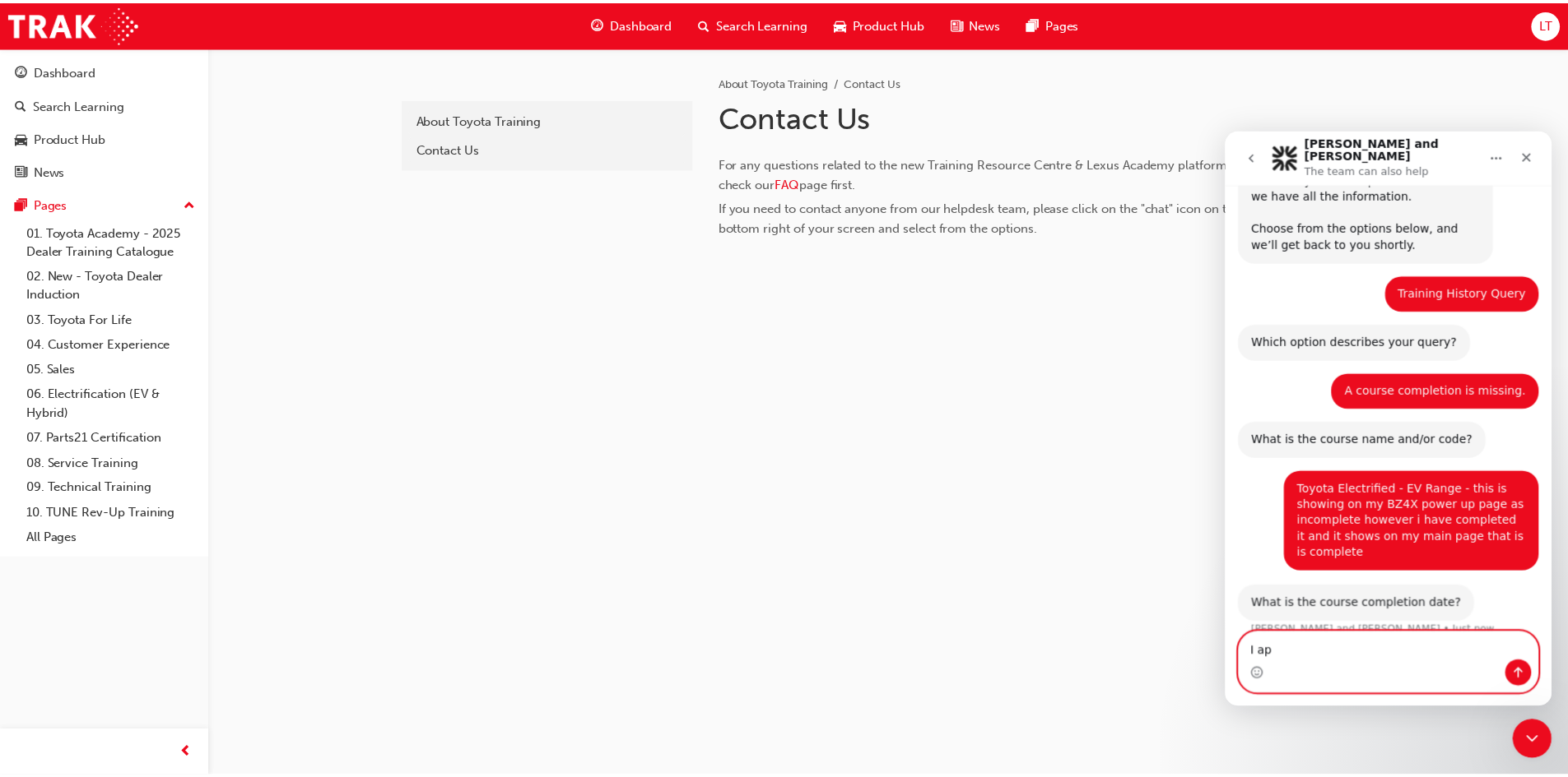
scroll to position [133, 0]
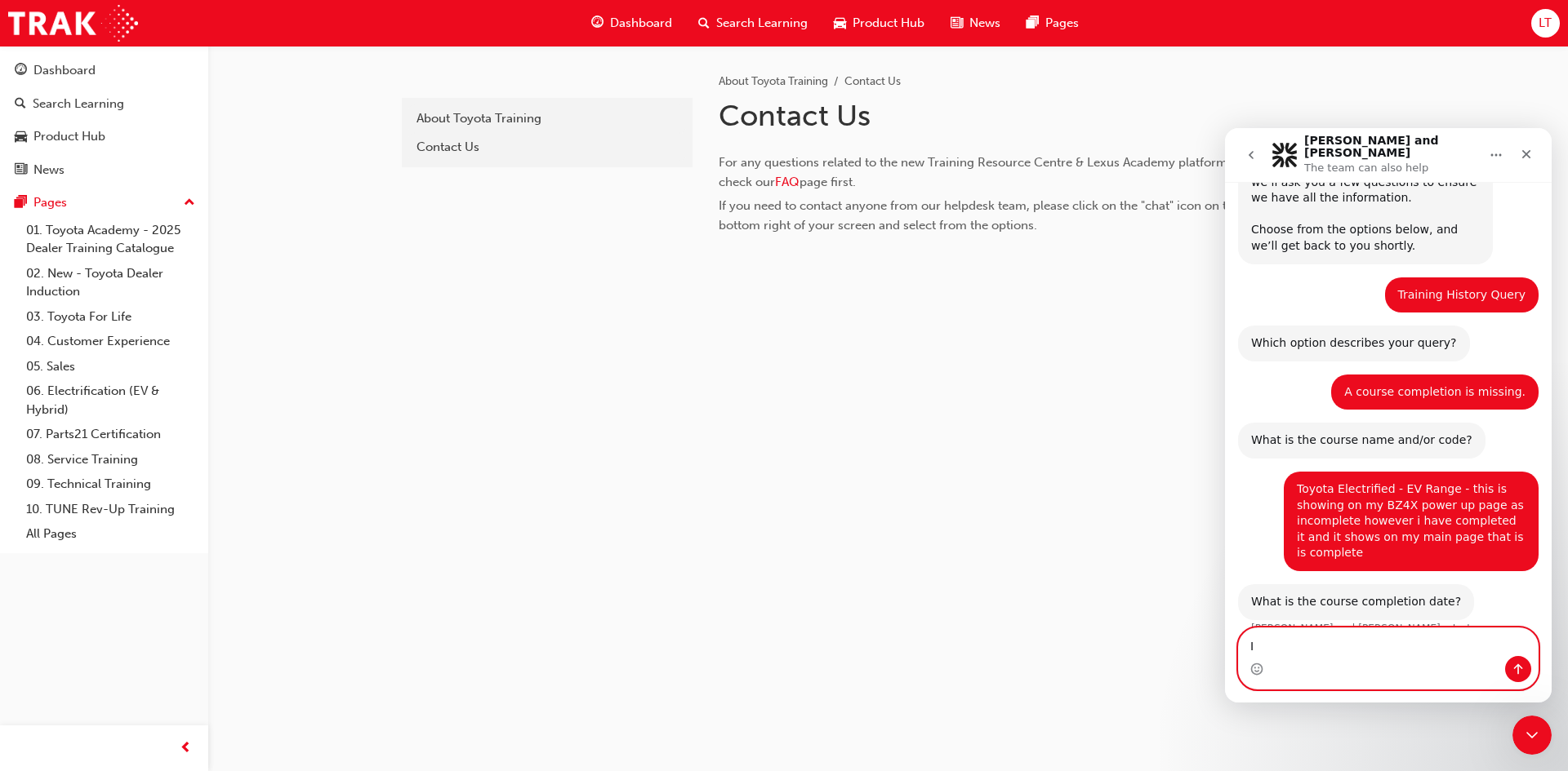
type textarea "I"
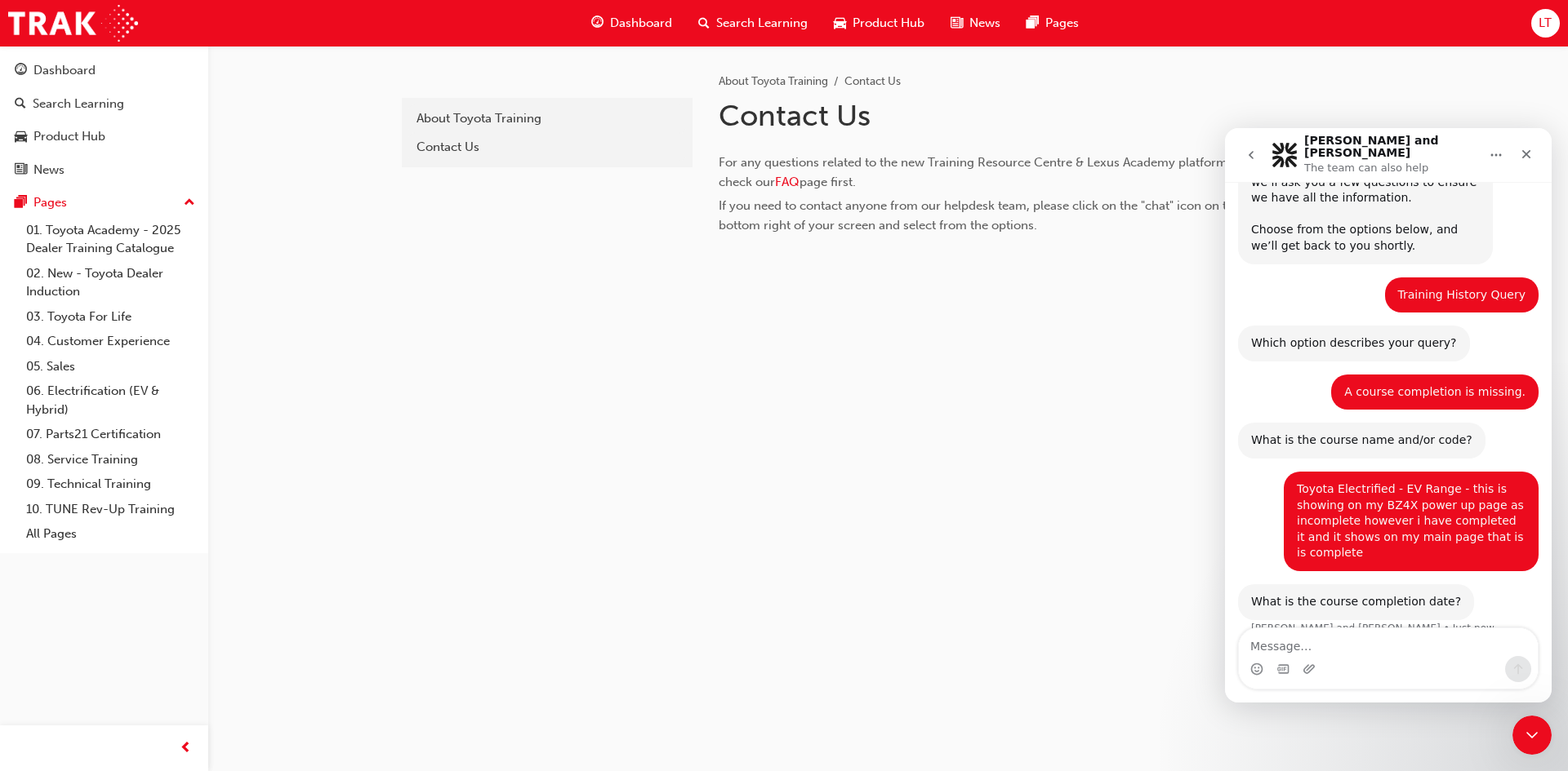
click at [718, 29] on span "Search Learning" at bounding box center [761, 24] width 91 height 19
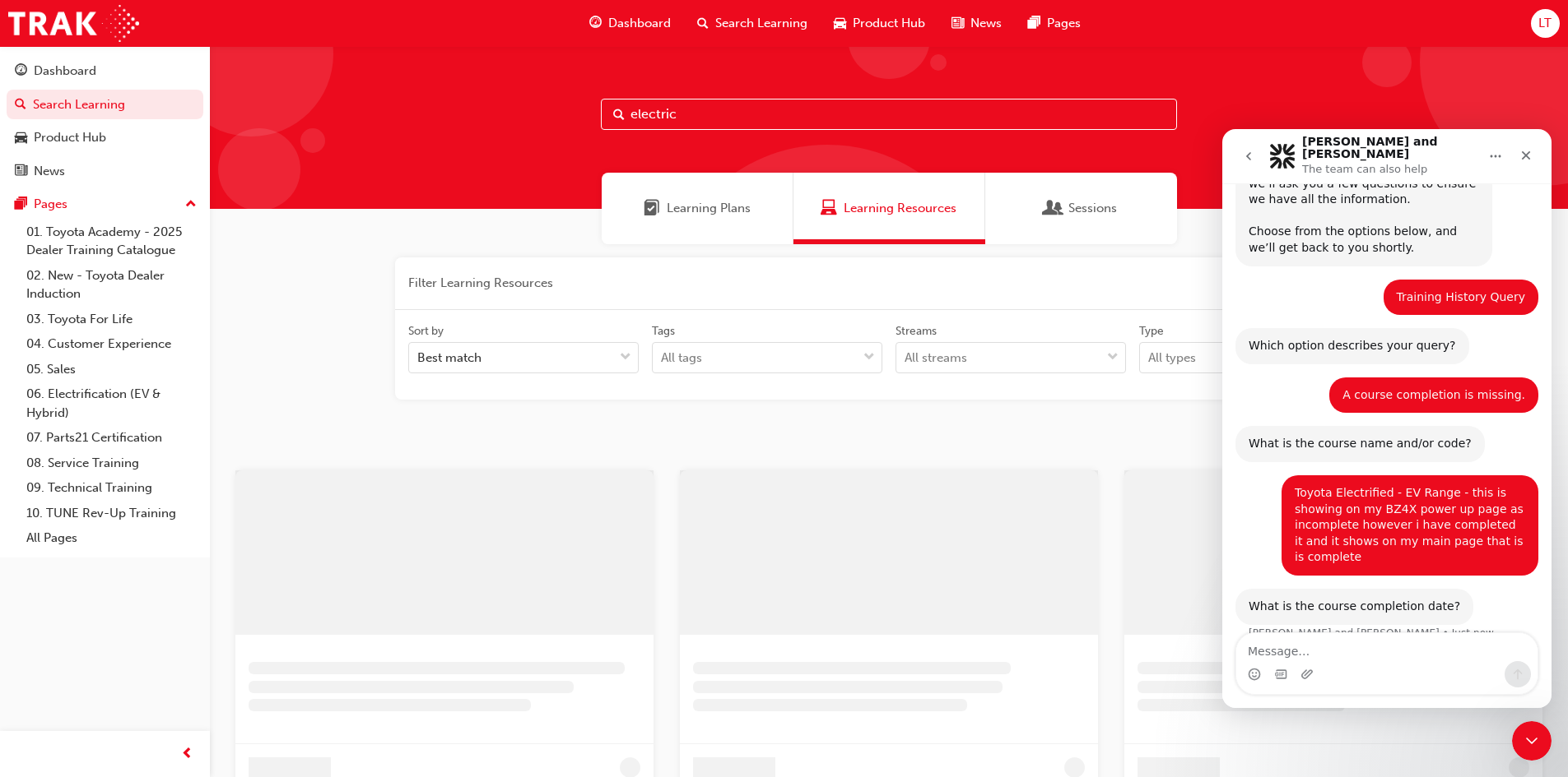
click at [734, 116] on input "electric" at bounding box center [888, 114] width 576 height 31
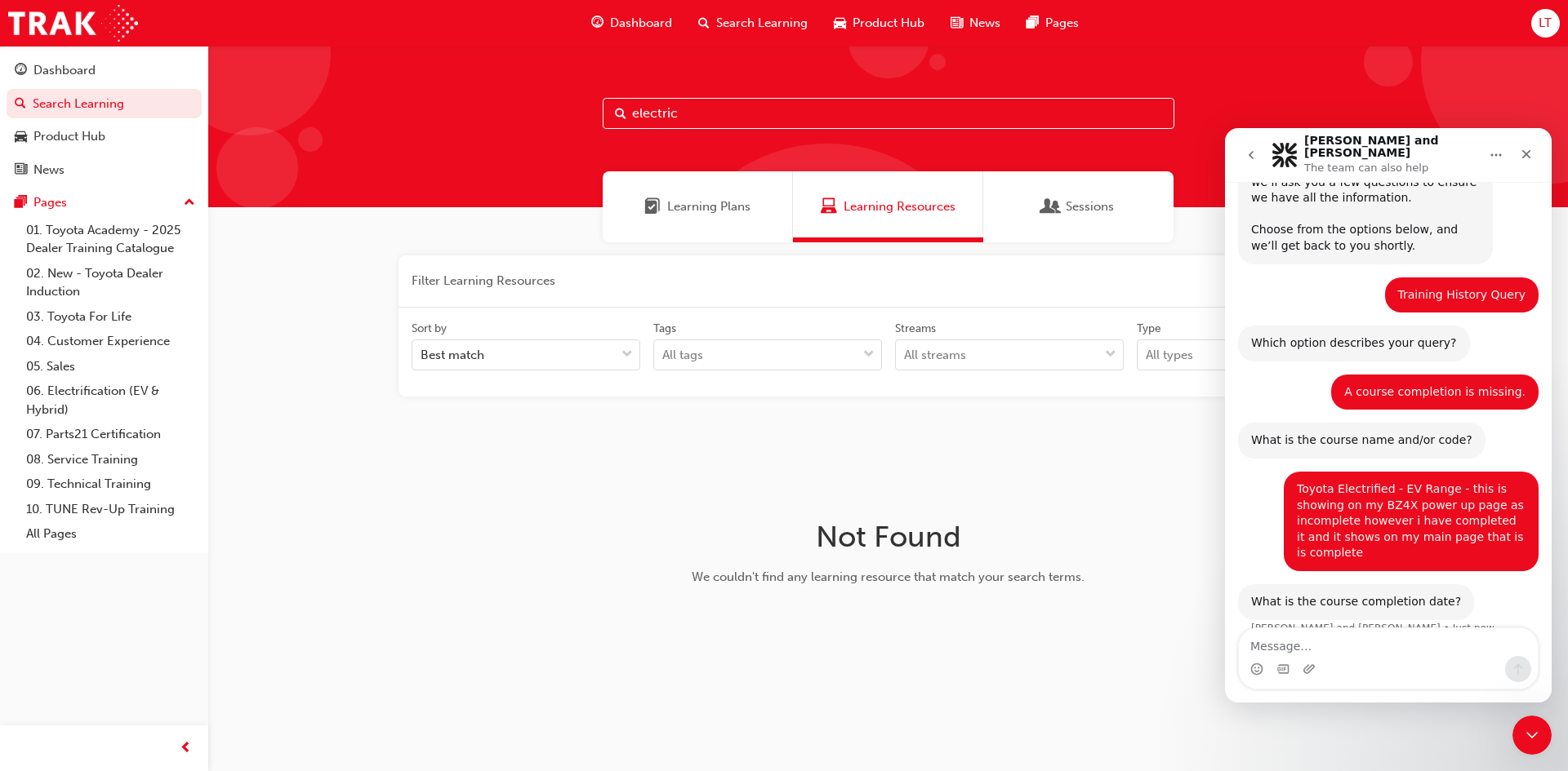
drag, startPoint x: 719, startPoint y: 109, endPoint x: 455, endPoint y: 71, distance: 266.7
click at [455, 71] on div "electric" at bounding box center [888, 127] width 1360 height 162
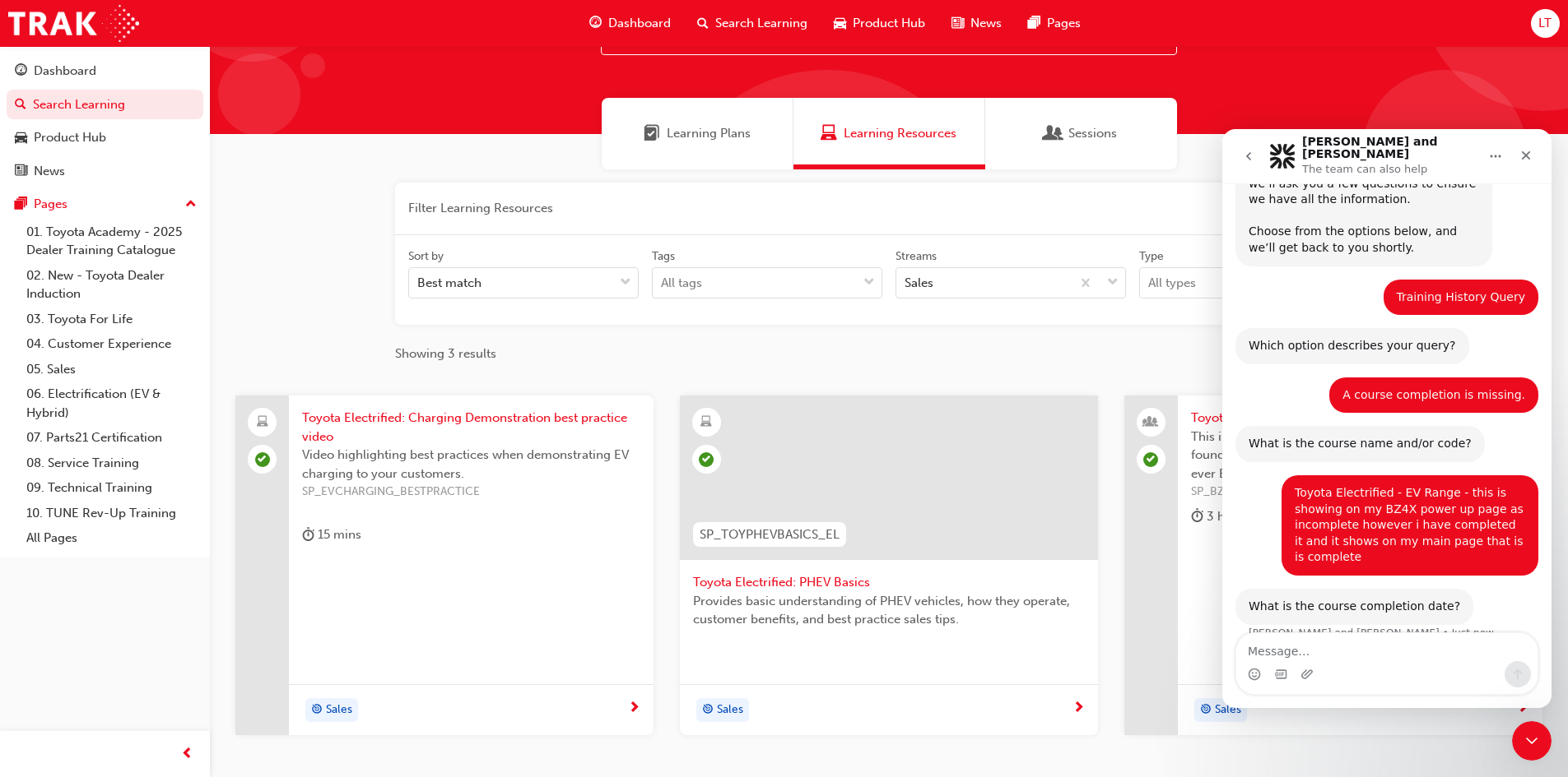
scroll to position [193, 0]
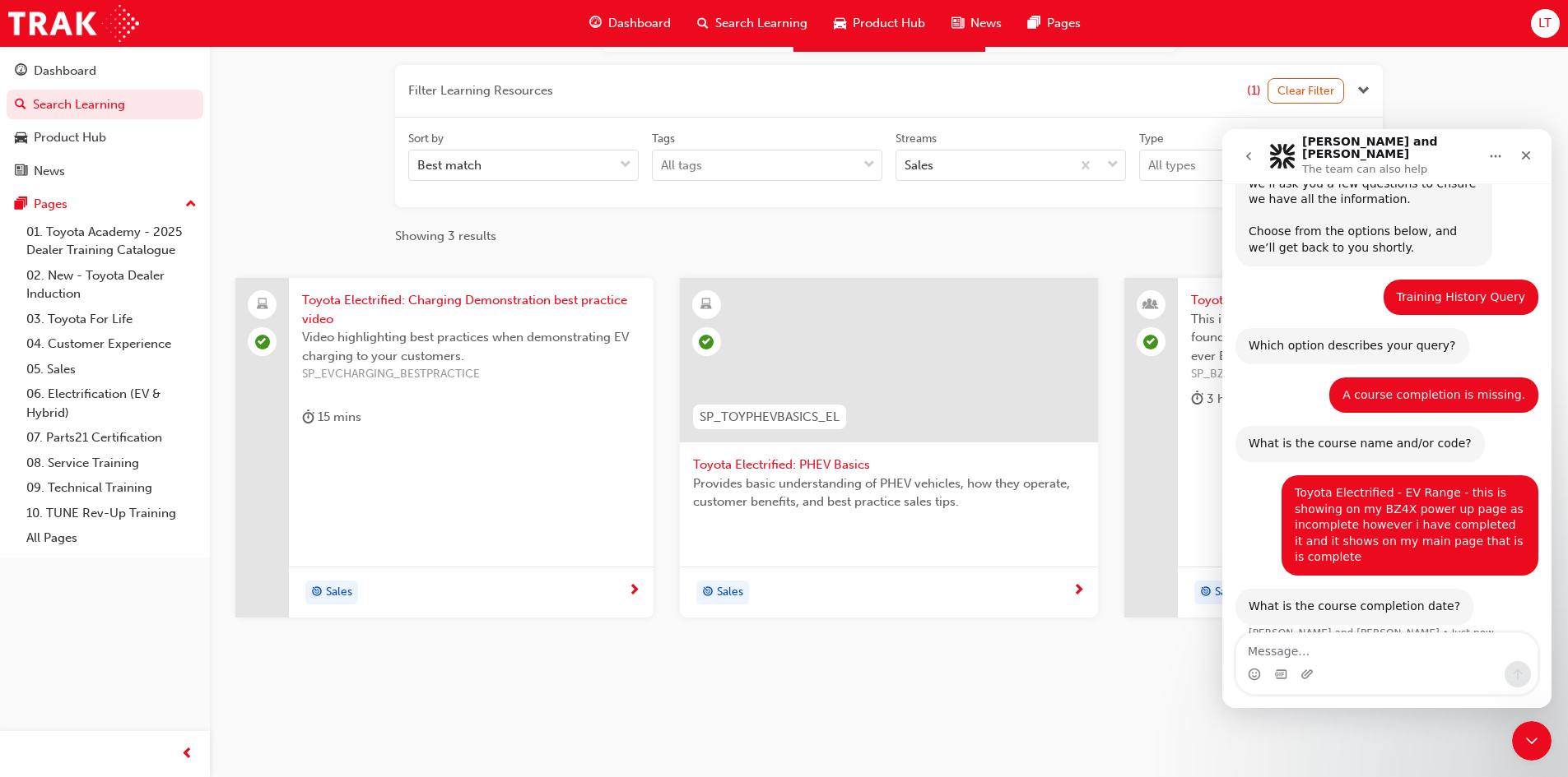
type input "toyota el"
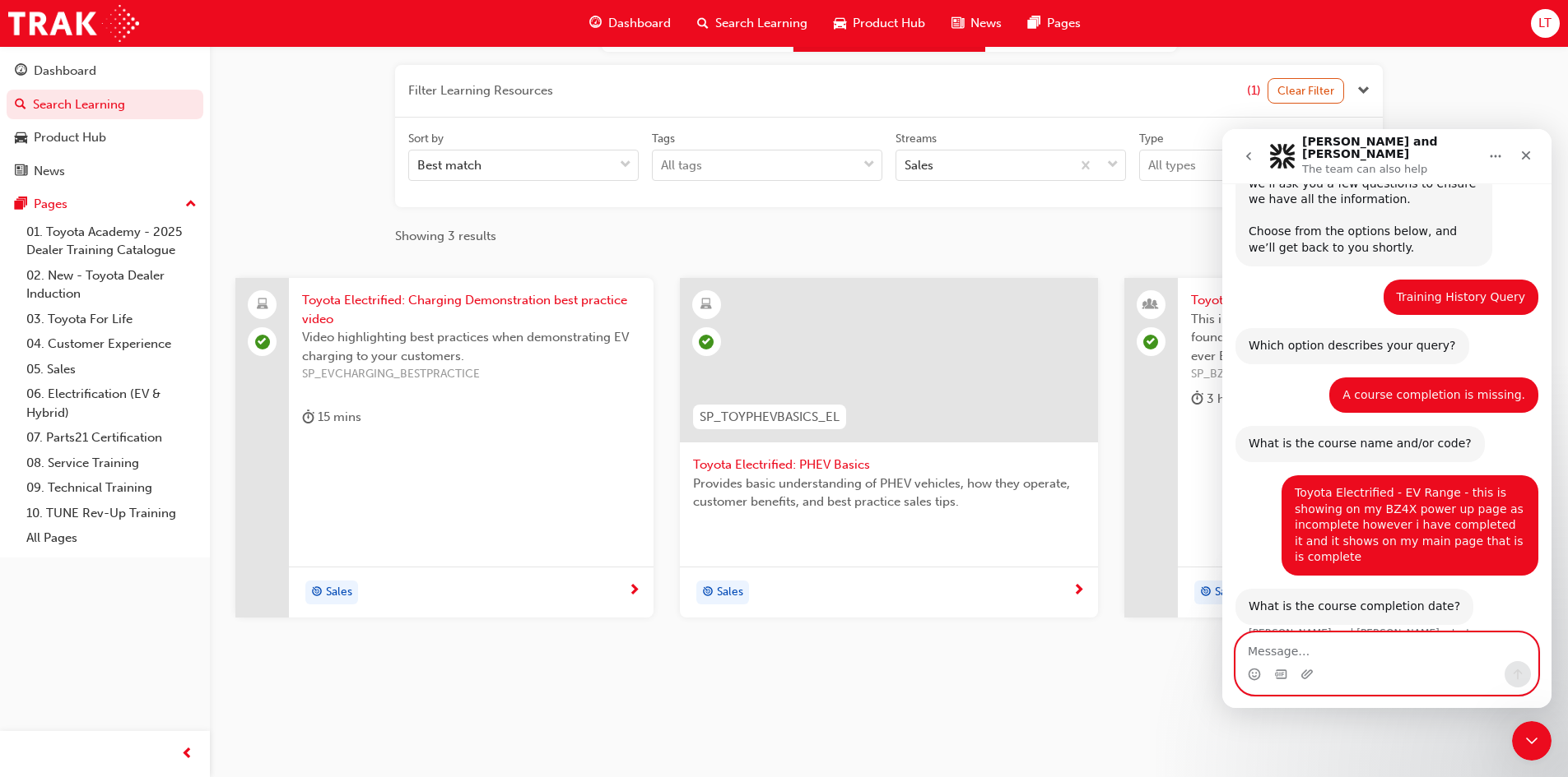
click at [1328, 652] on textarea "Message…" at bounding box center [1386, 647] width 301 height 28
type textarea "Last week i think"
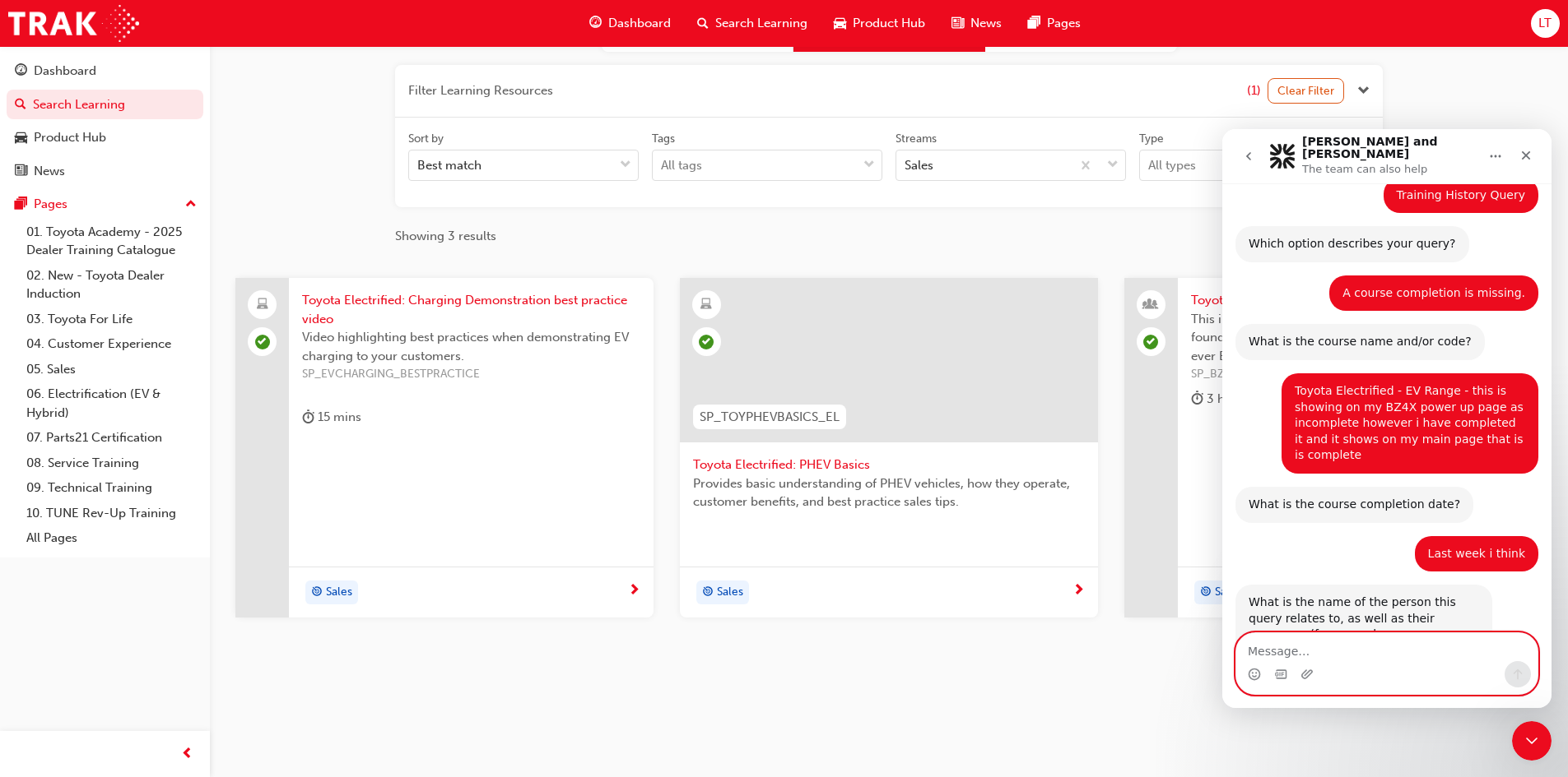
scroll to position [263, 0]
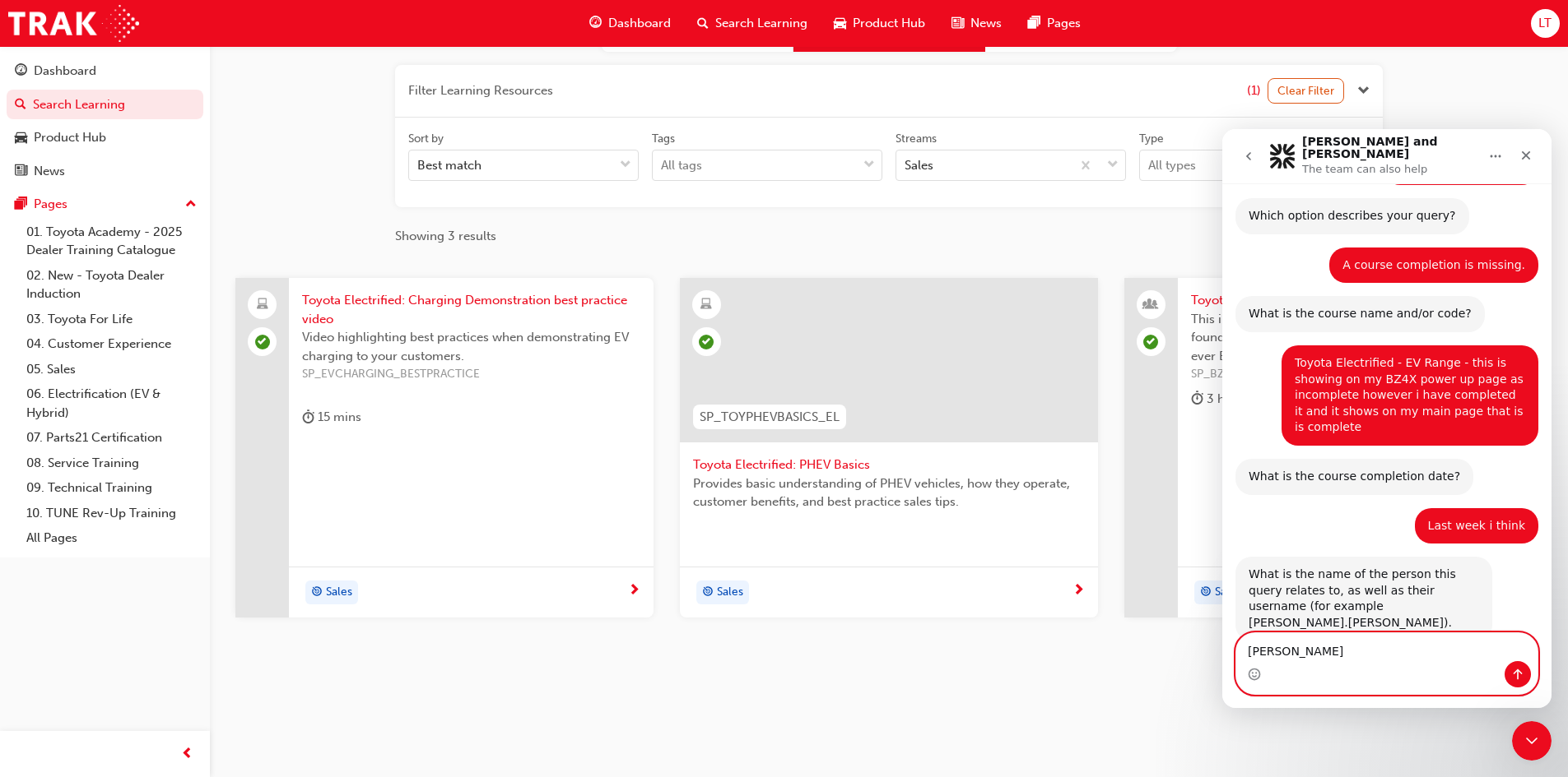
type textarea "Leon Tran"
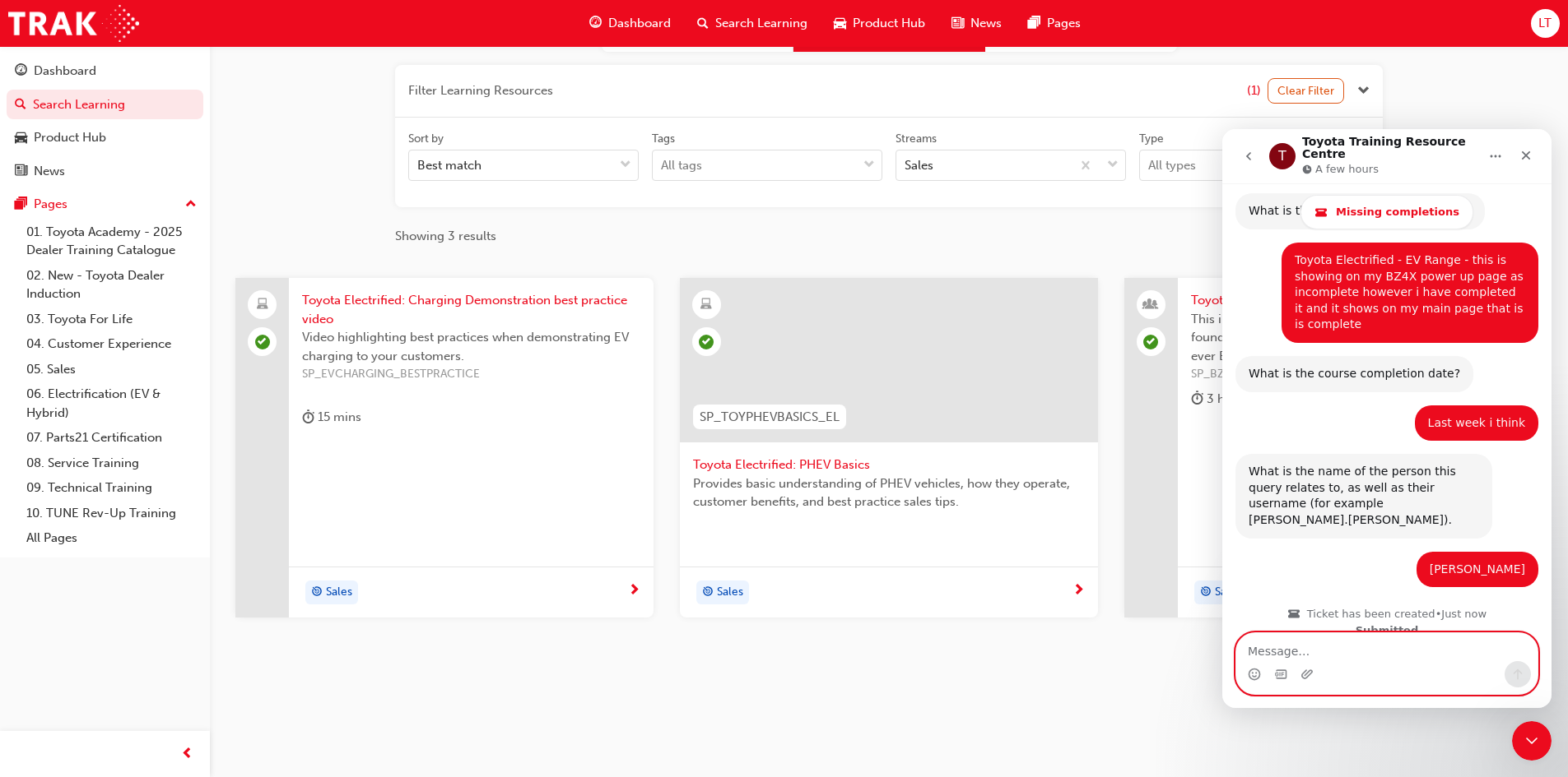
scroll to position [541, 0]
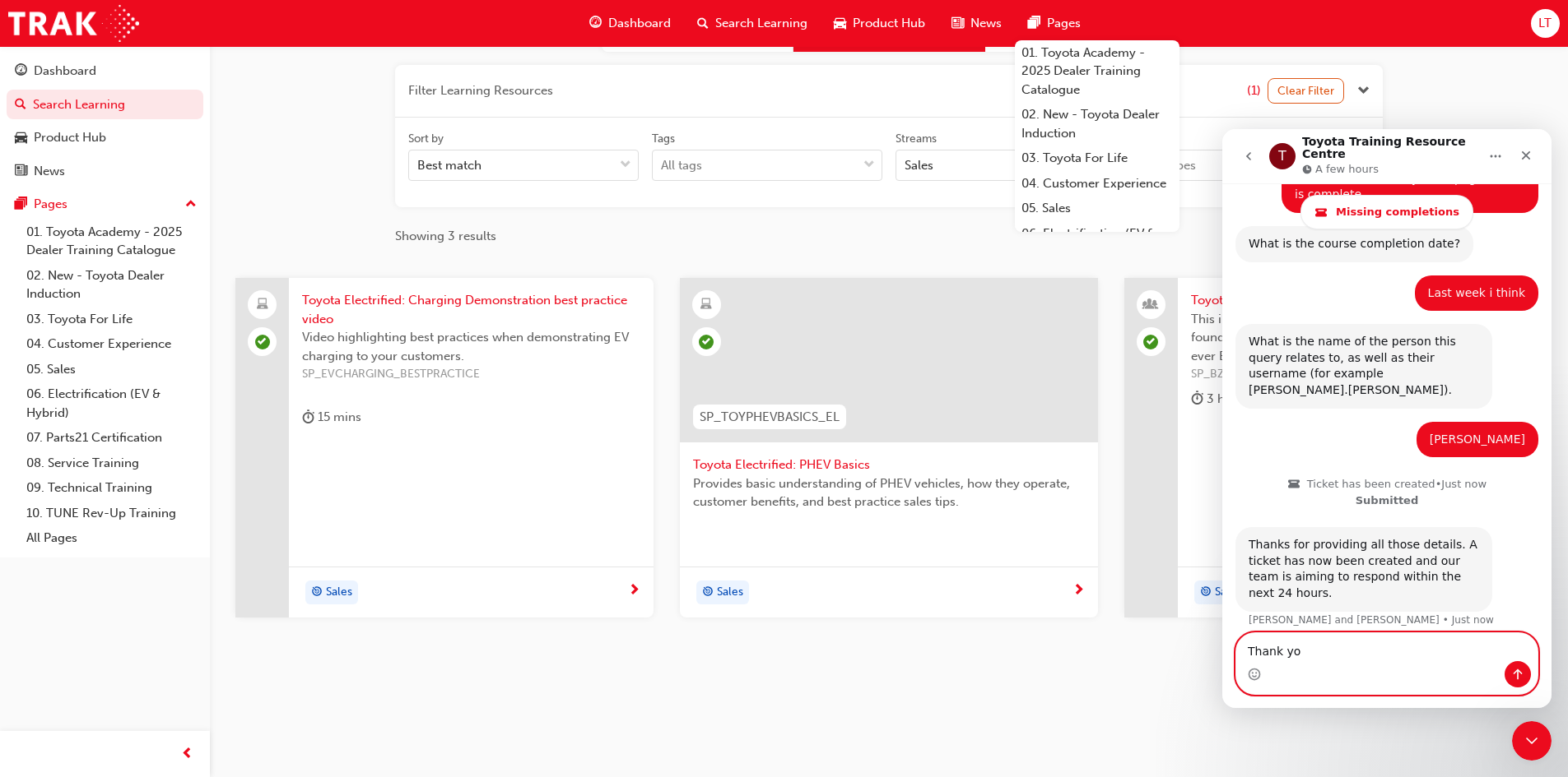
type textarea "Thank you"
